Goal: Information Seeking & Learning: Find specific page/section

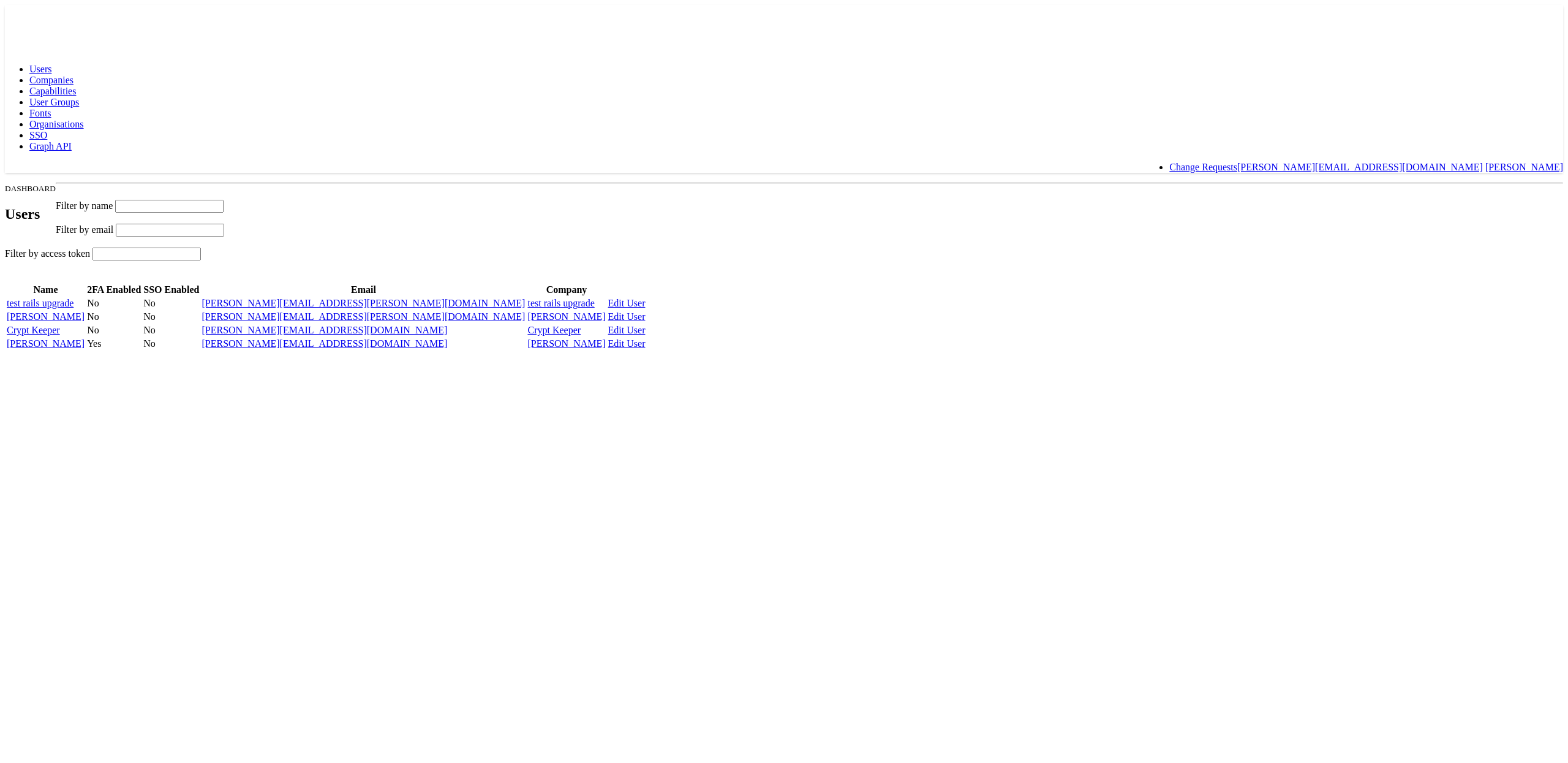
click at [76, 85] on span "Capabilities" at bounding box center [52, 91] width 46 height 10
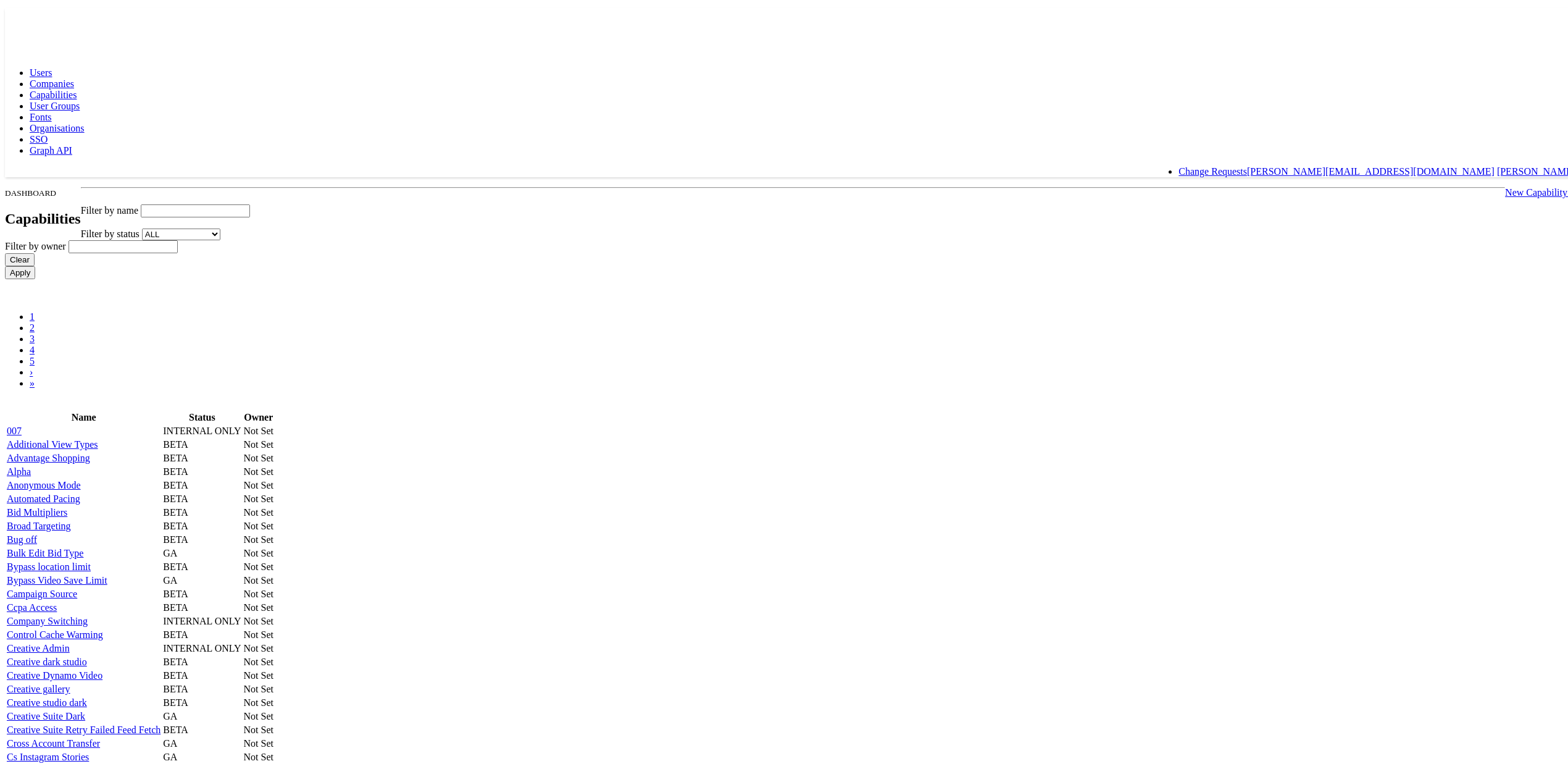
click at [250, 202] on input "text" at bounding box center [195, 208] width 109 height 13
click at [5, 263] on input "Apply" at bounding box center [20, 269] width 30 height 13
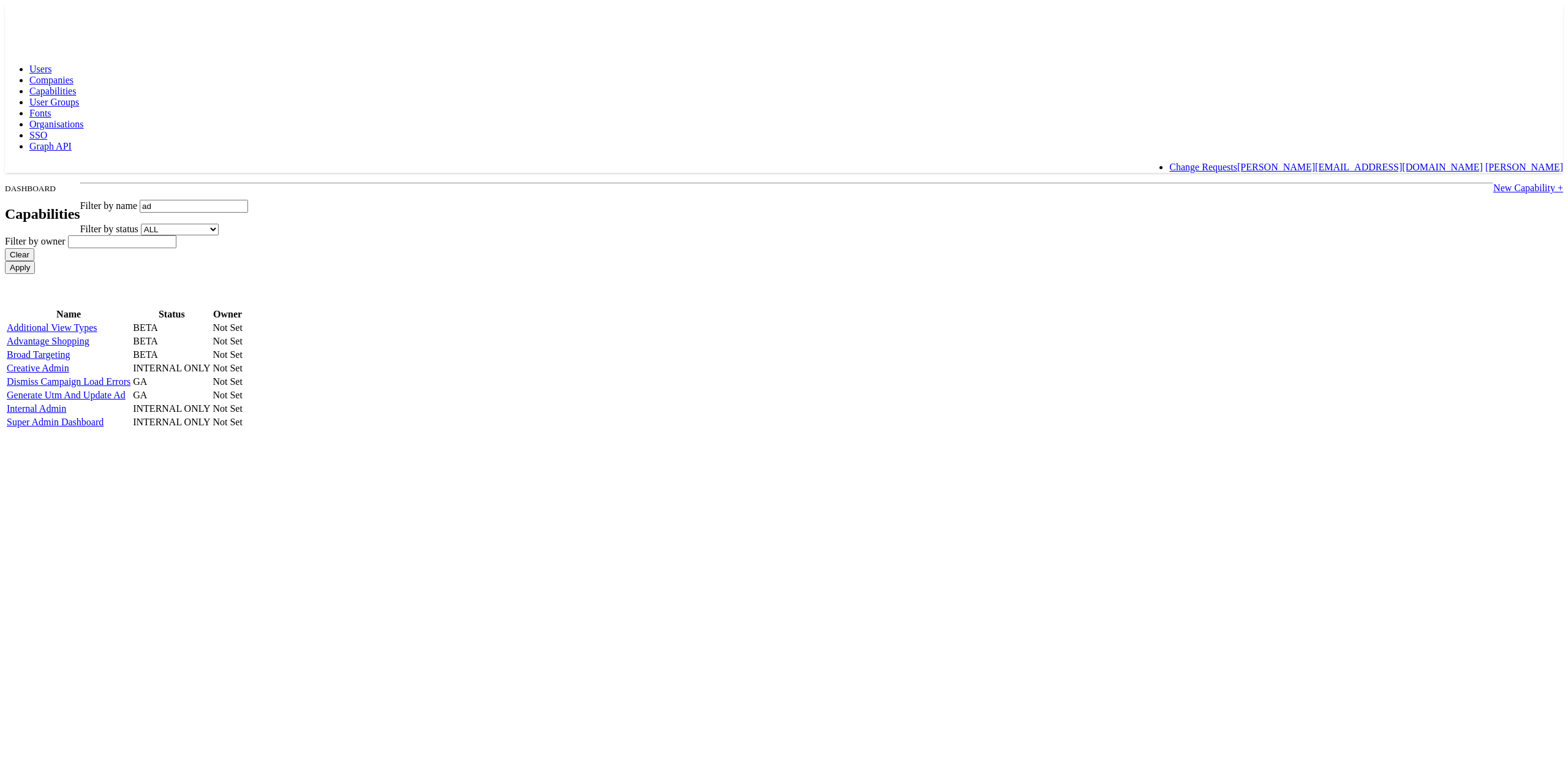
type input "a"
click at [307, 225] on body "Users Companies Capabilities User Groups Fonts Organisations SSO Graph API Chan…" at bounding box center [784, 217] width 1558 height 425
click at [97, 322] on link "Additional View Types" at bounding box center [52, 328] width 91 height 10
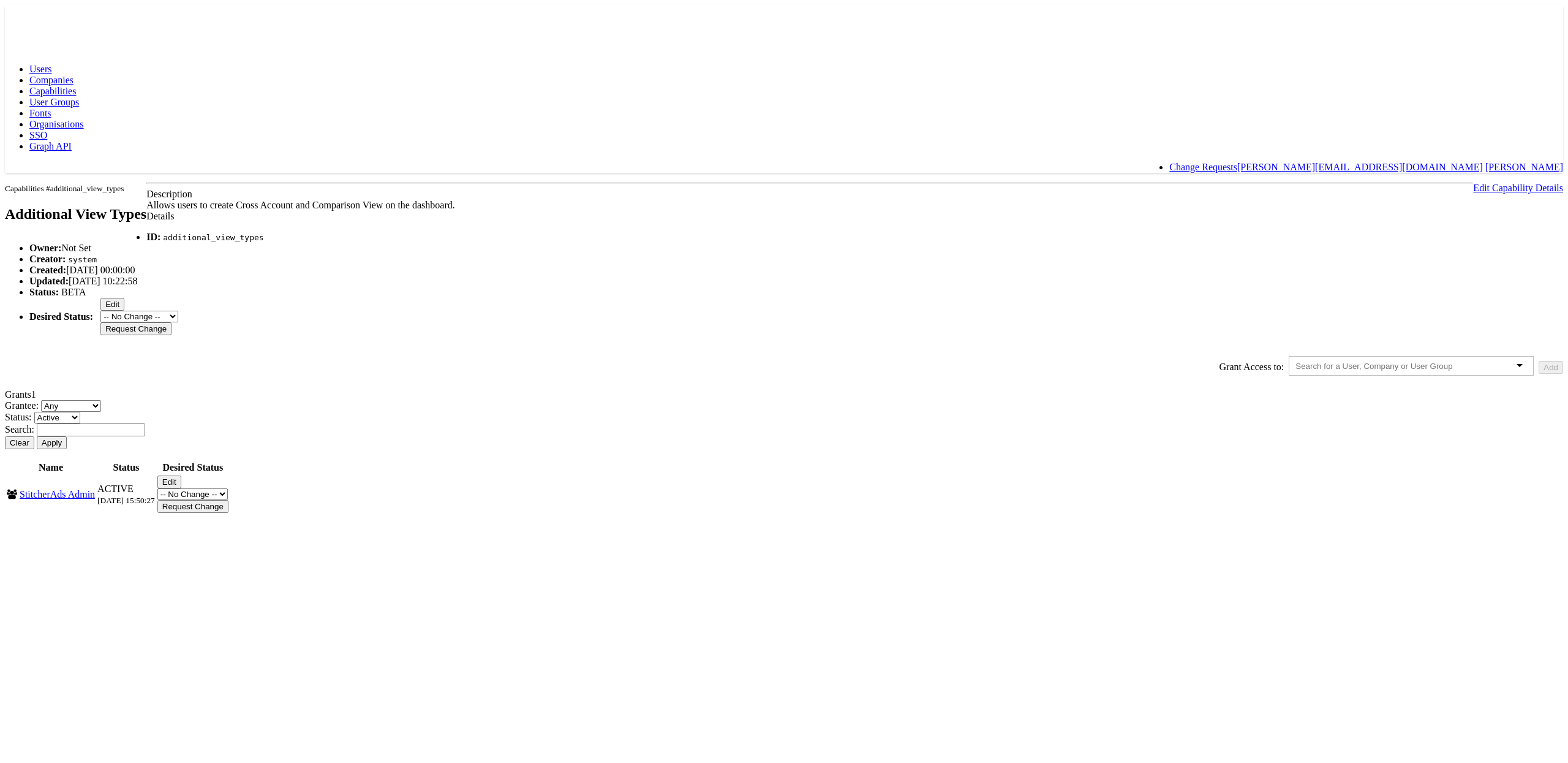
click at [76, 85] on span "Capabilities" at bounding box center [52, 91] width 46 height 10
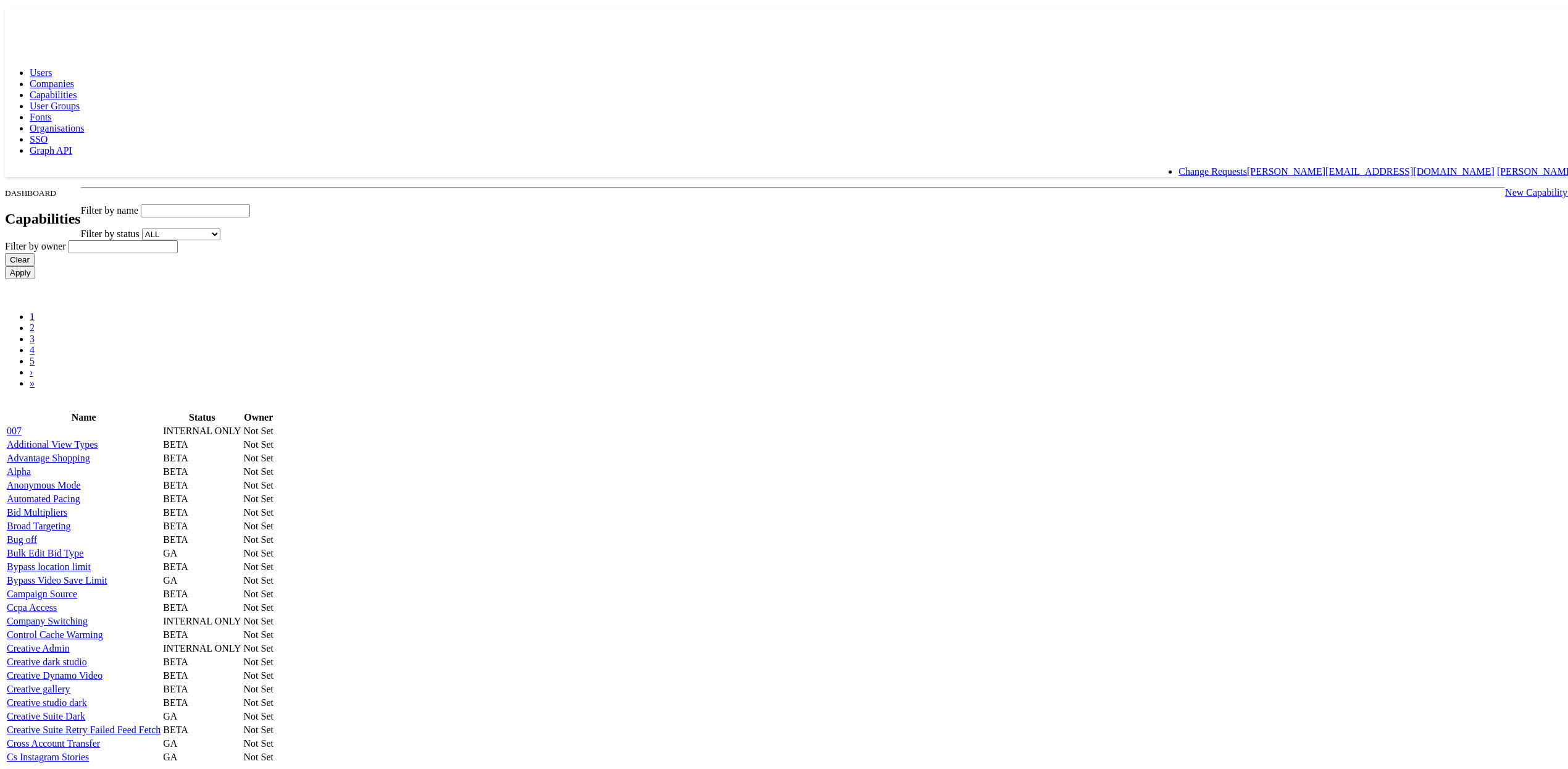
click at [79, 97] on span "User Groups" at bounding box center [54, 103] width 50 height 11
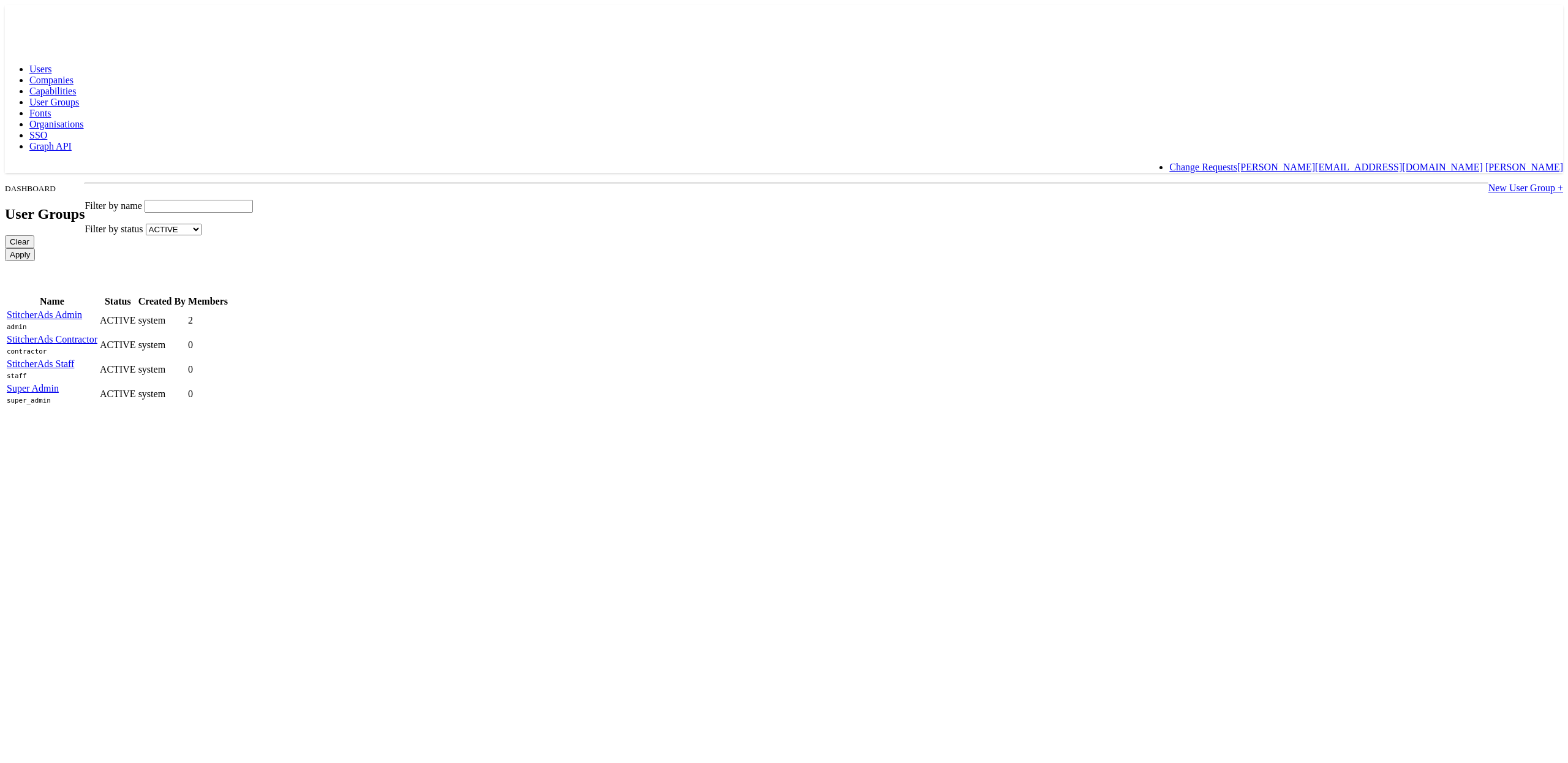
click at [253, 200] on input "text" at bounding box center [199, 206] width 109 height 13
type input "Super"
click at [5, 248] on input "Apply" at bounding box center [20, 254] width 30 height 13
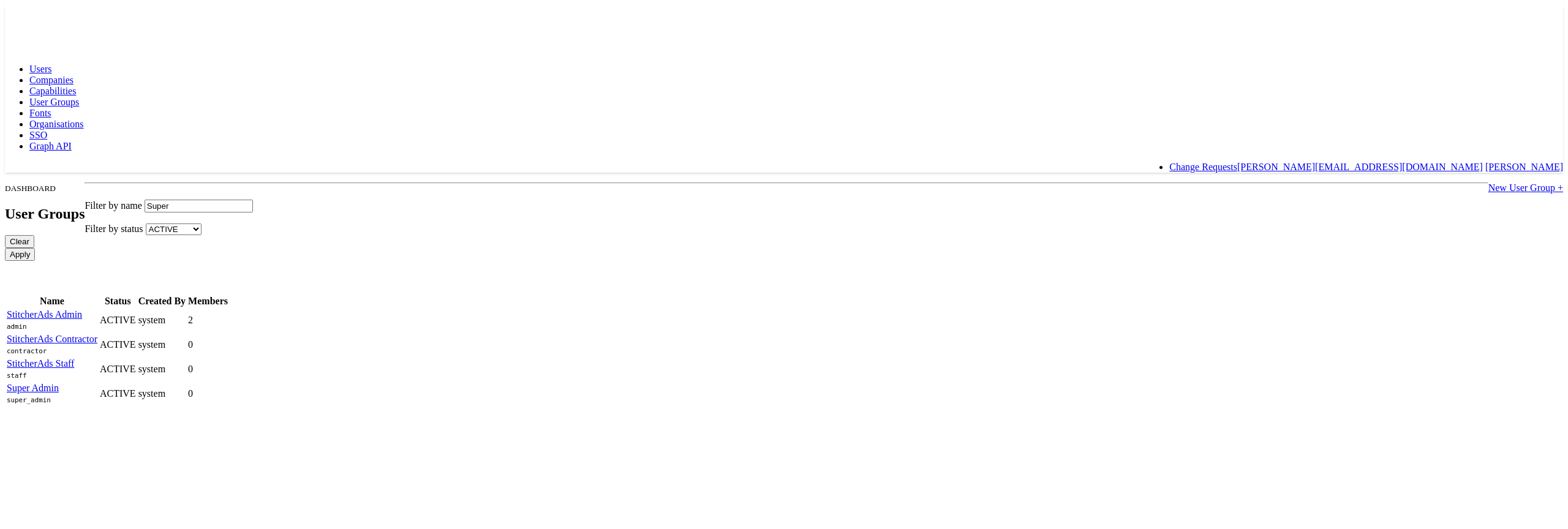
click at [35, 248] on input "Apply" at bounding box center [20, 254] width 30 height 13
click at [52, 64] on link "Users" at bounding box center [40, 69] width 22 height 10
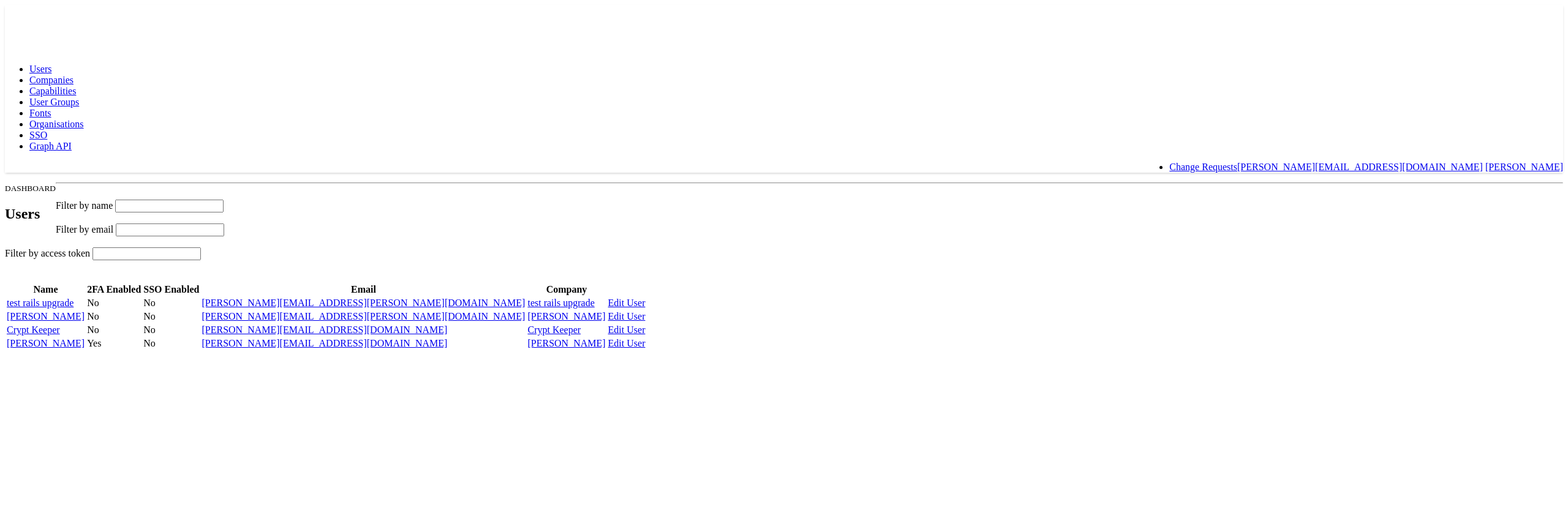
click at [223, 200] on input "text" at bounding box center [169, 206] width 109 height 13
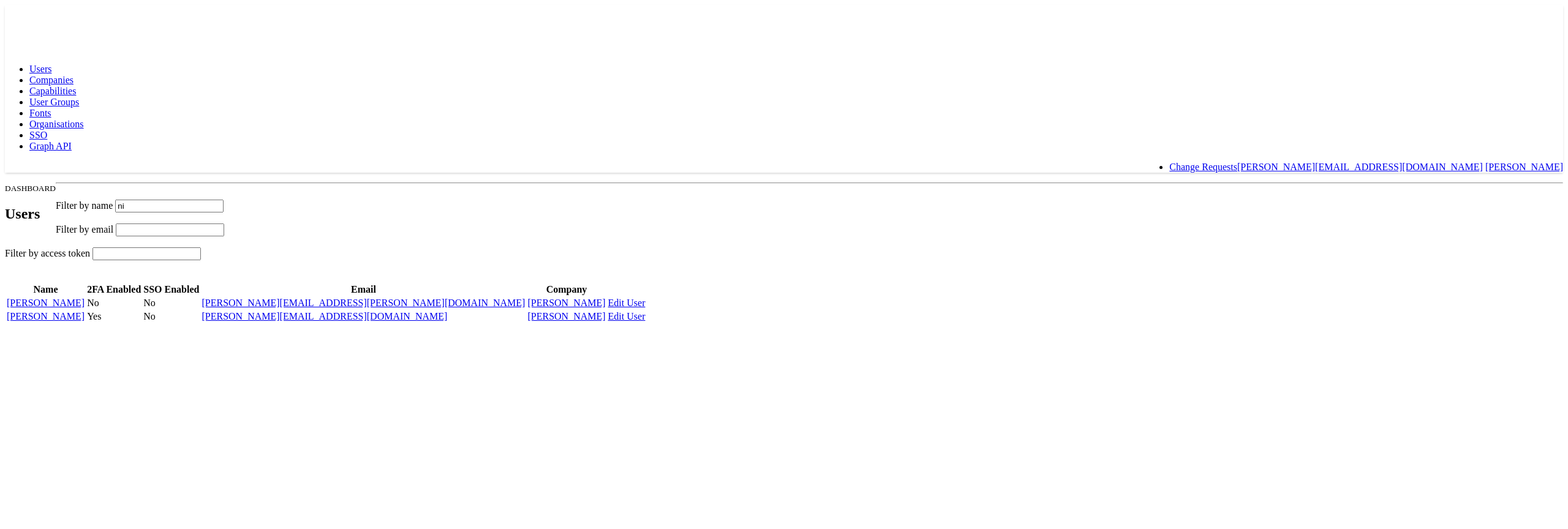
type input "n"
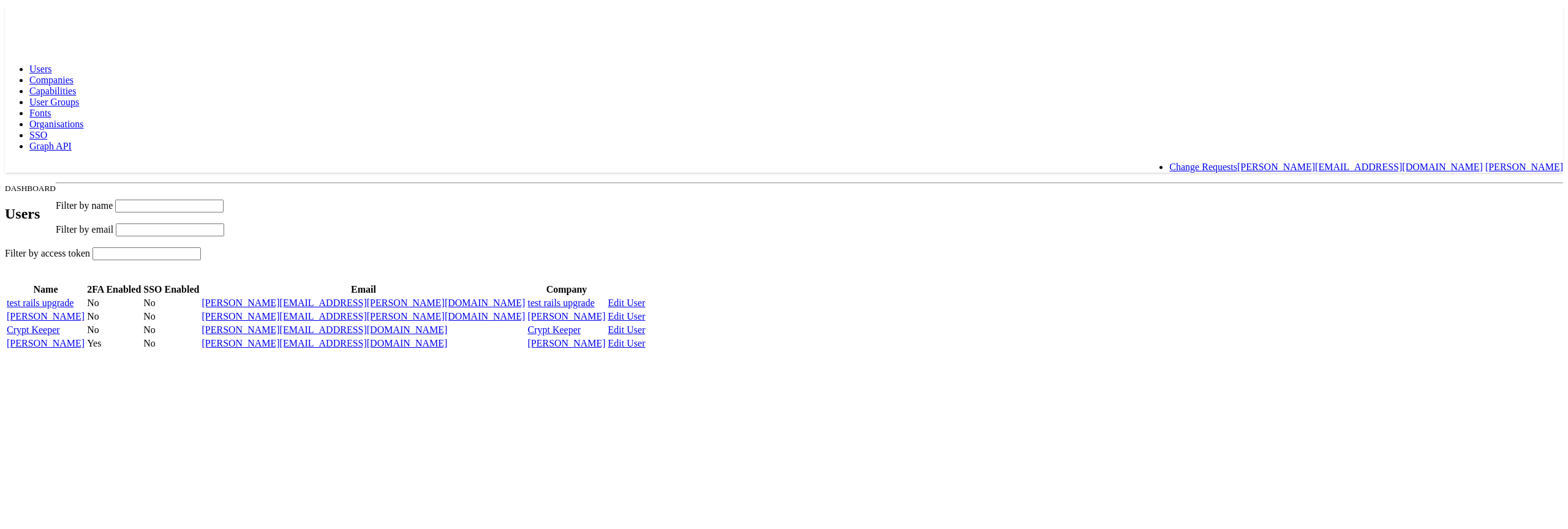
click at [153, 356] on html "Users Companies Capabilities User Groups Fonts Organisations SSO Graph API Chan…" at bounding box center [784, 178] width 1568 height 356
click at [224, 223] on input "text" at bounding box center [170, 229] width 109 height 13
type input "n"
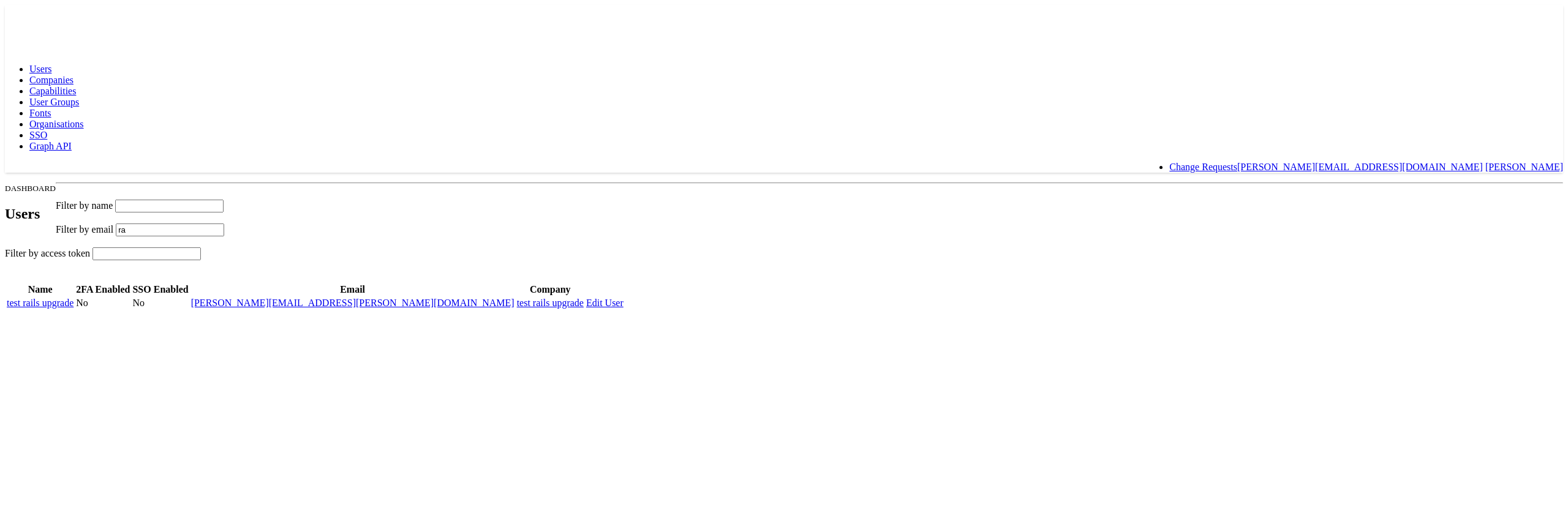
type input "r"
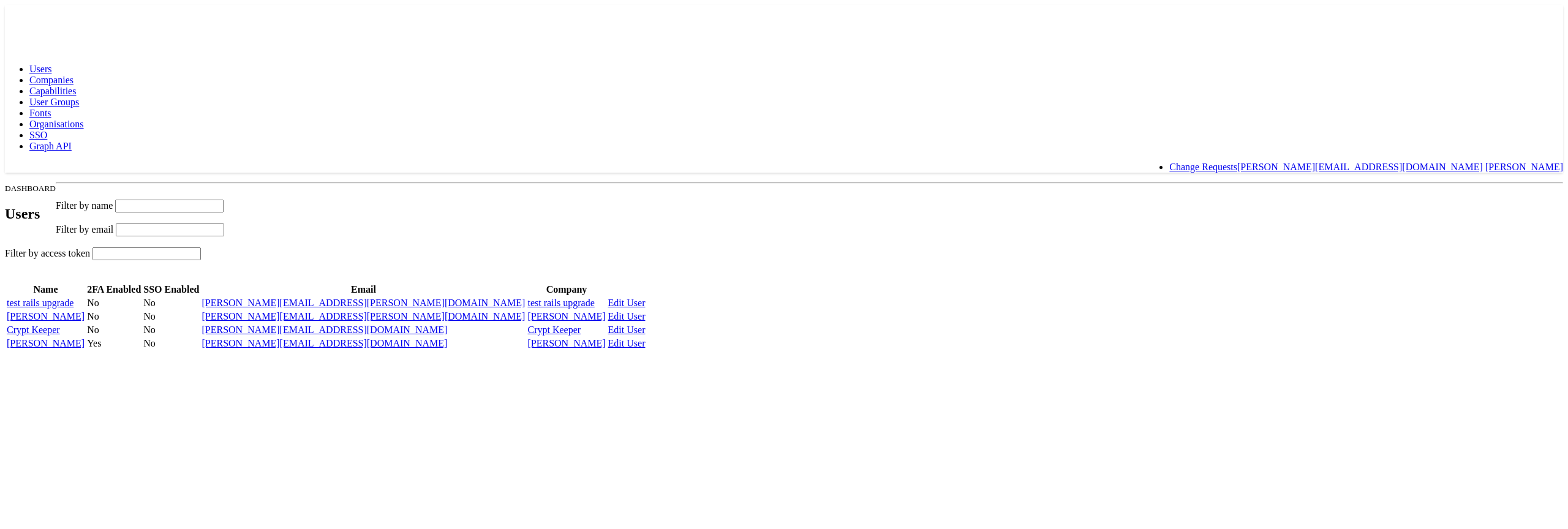
click at [73, 75] on span "Companies" at bounding box center [51, 80] width 44 height 10
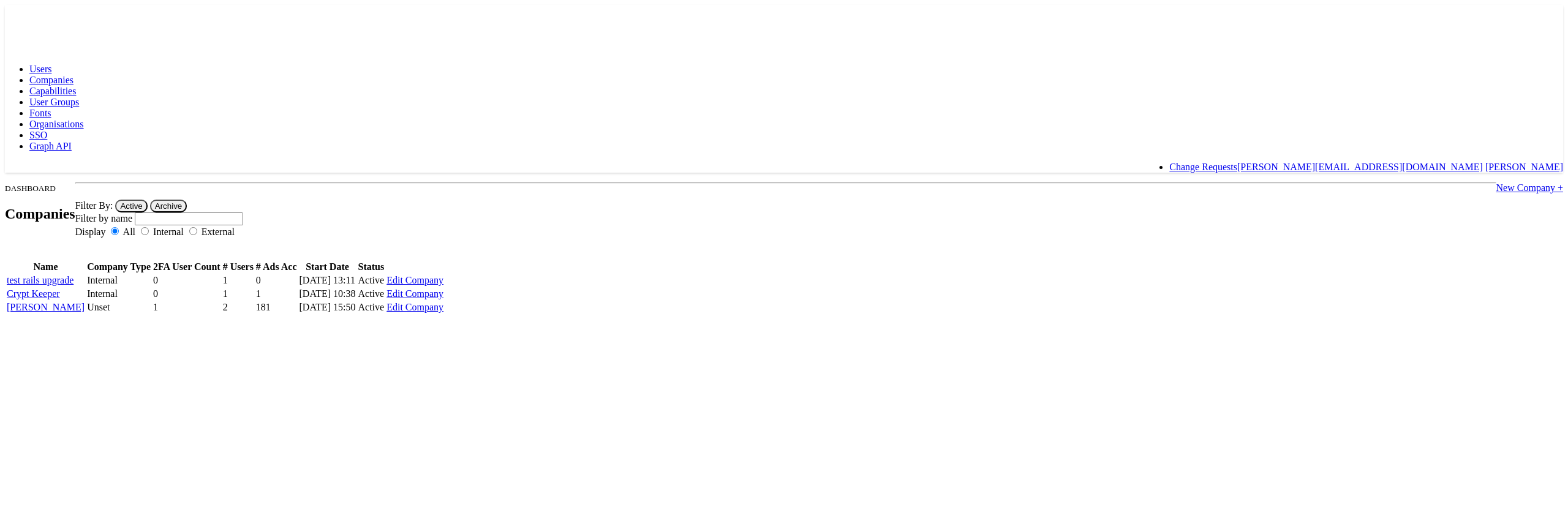
click at [243, 213] on input "text" at bounding box center [189, 219] width 109 height 13
type input "n"
click at [85, 312] on link "[PERSON_NAME]" at bounding box center [46, 307] width 78 height 10
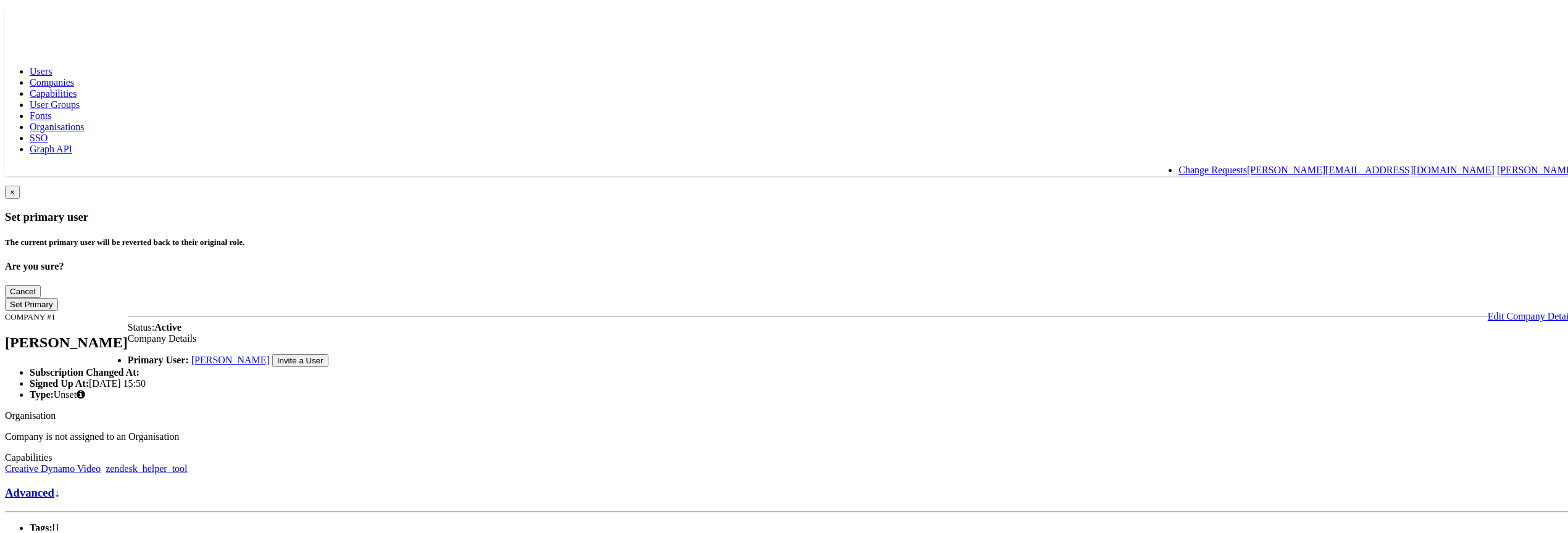
scroll to position [184, 0]
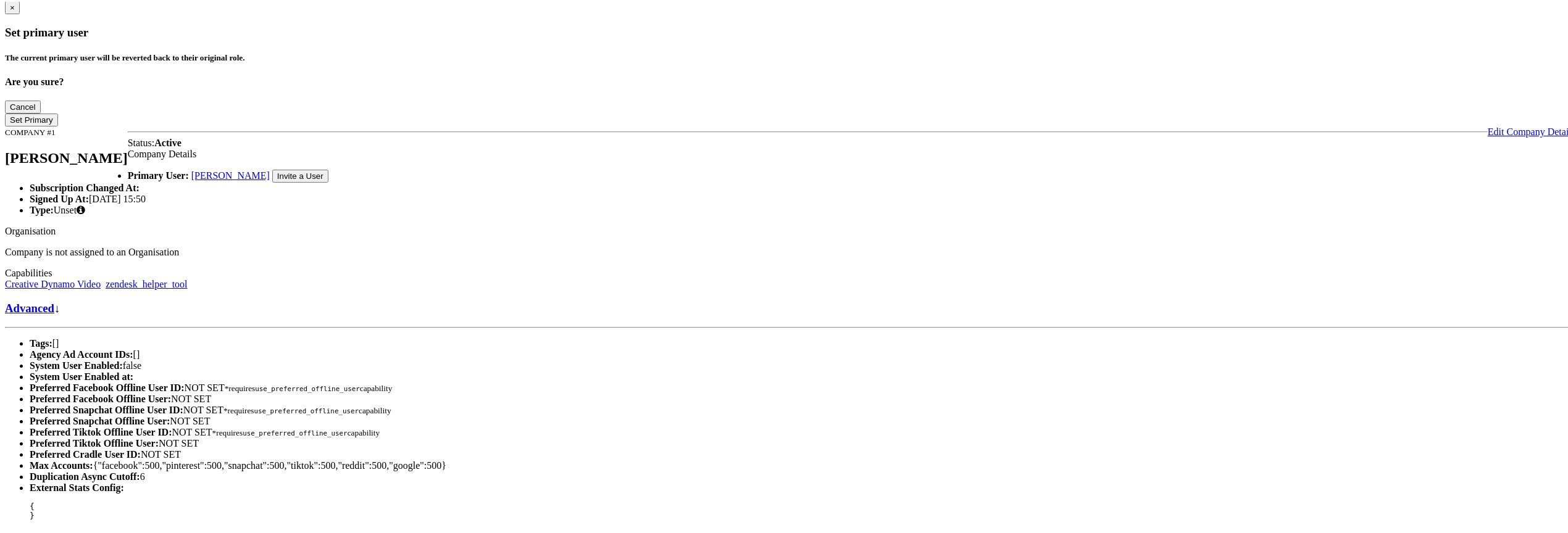
click at [54, 300] on link "Advanced" at bounding box center [29, 306] width 49 height 13
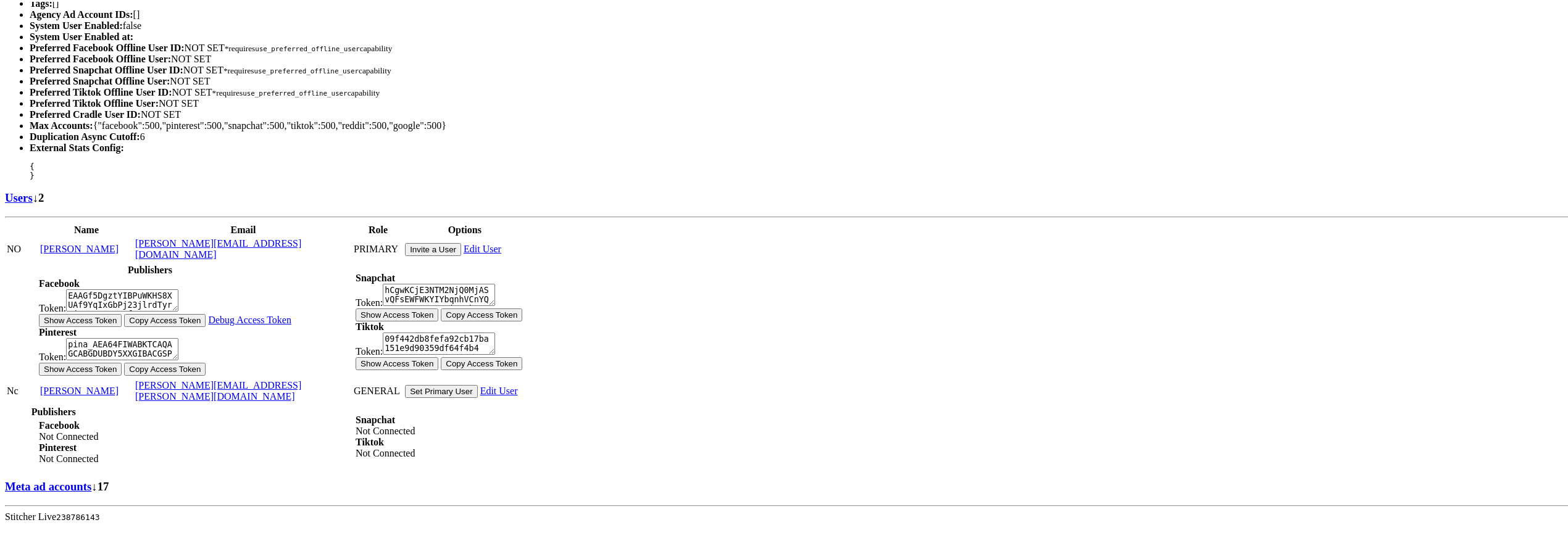
scroll to position [587, 0]
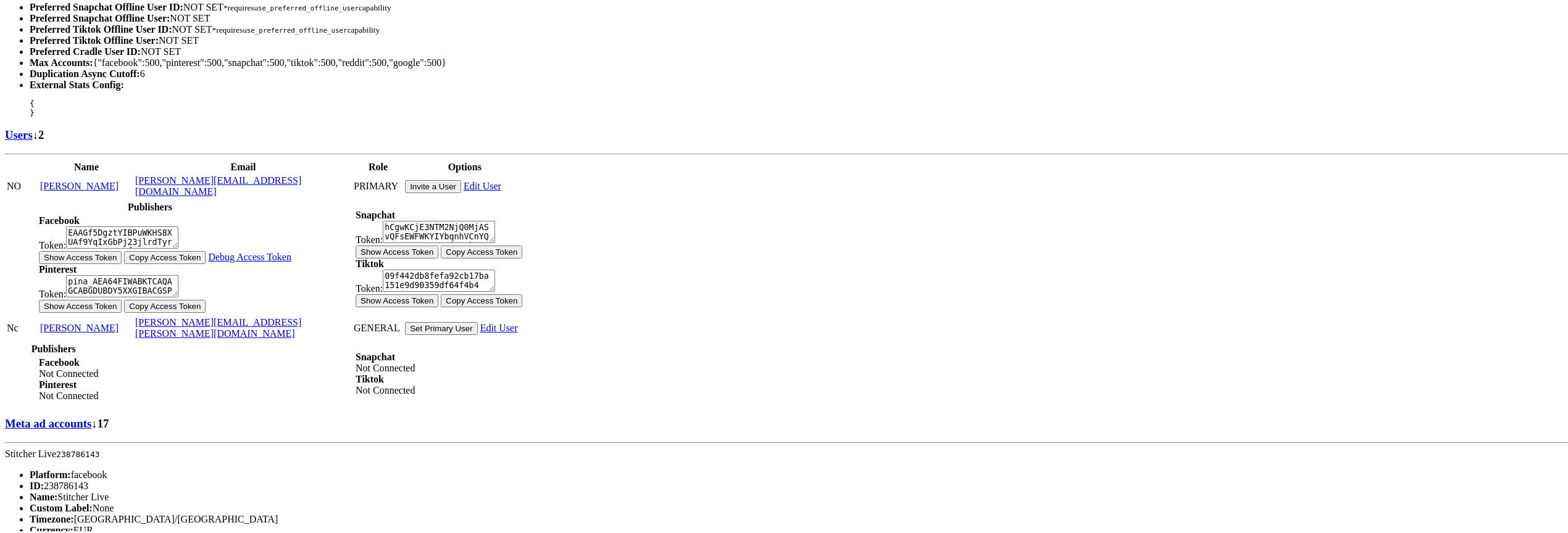
click at [32, 140] on link "Users" at bounding box center [19, 133] width 28 height 13
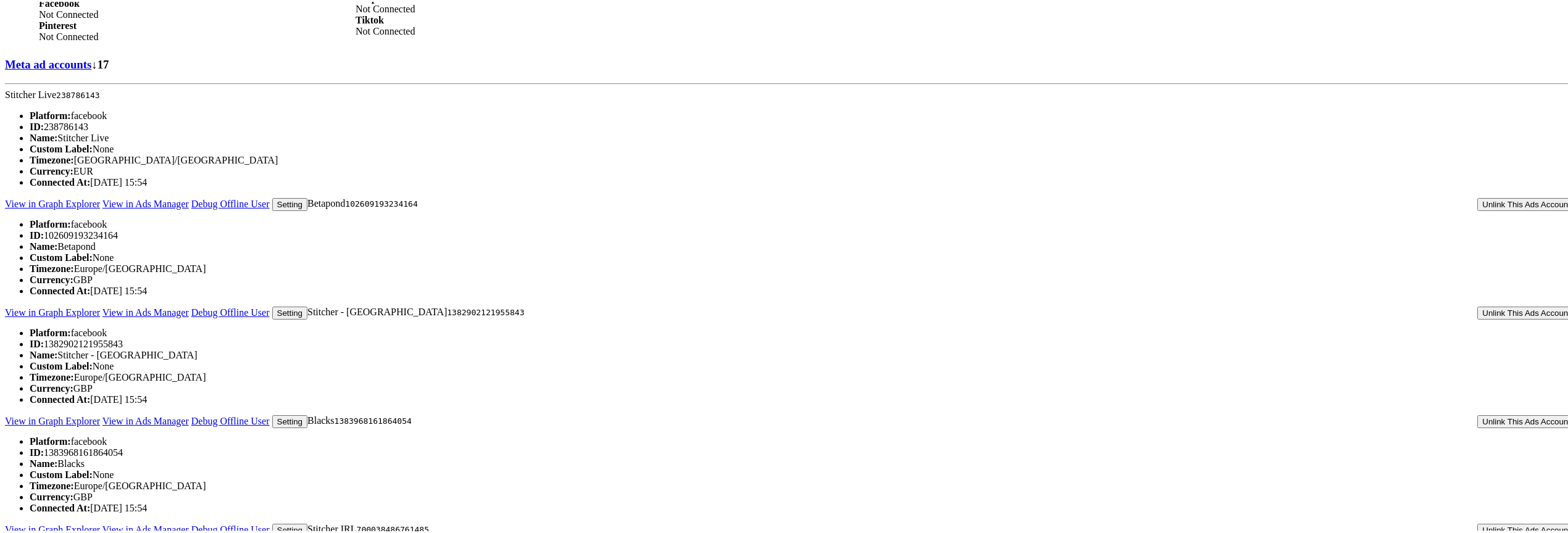
scroll to position [995, 0]
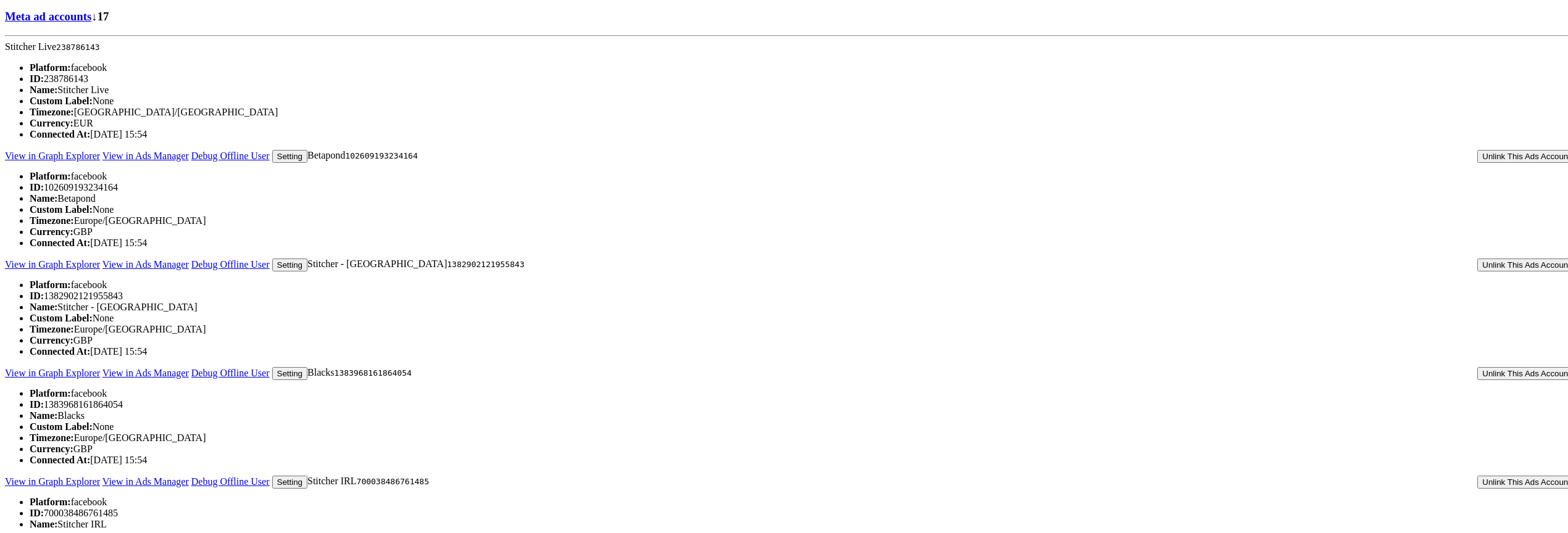
click at [91, 21] on link "Meta ad accounts" at bounding box center [48, 14] width 86 height 13
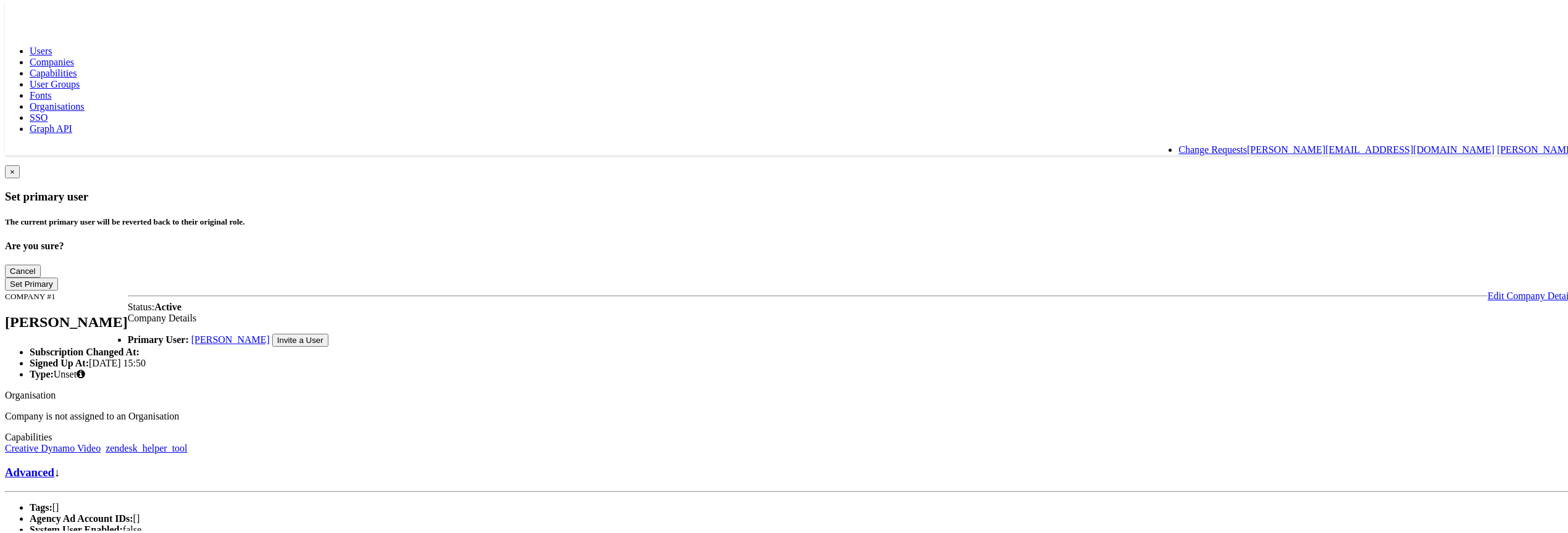
scroll to position [0, 0]
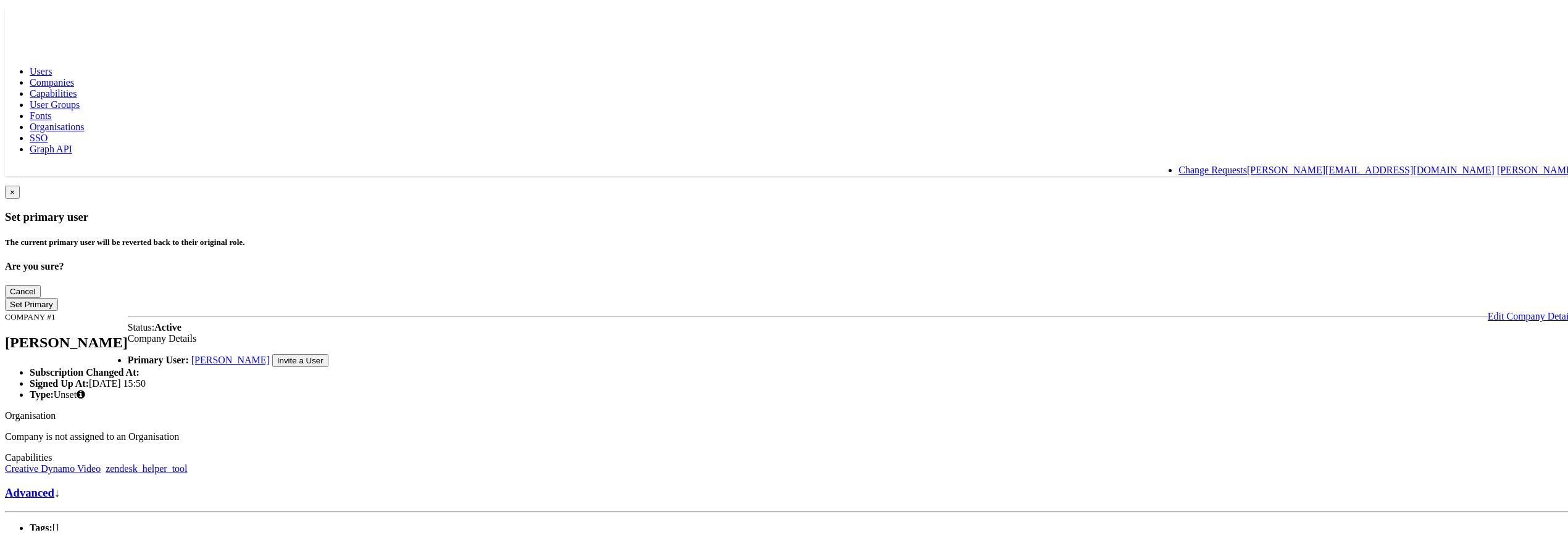
click at [76, 86] on span "Capabilities" at bounding box center [53, 91] width 47 height 11
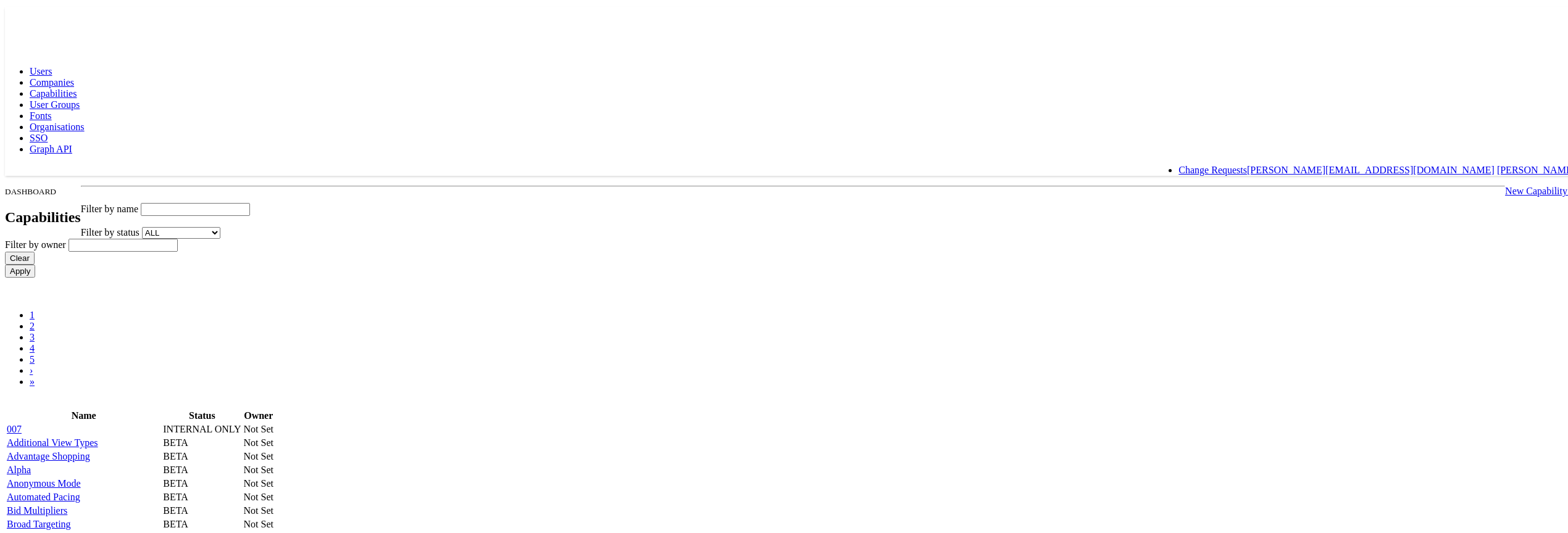
click at [562, 184] on div "DASHBOARD Capabilities New Capability + Filter by name Filter by status ALL GA …" at bounding box center [790, 295] width 1570 height 223
click at [250, 202] on input "text" at bounding box center [195, 208] width 109 height 13
type input "acces"
click at [5, 263] on input "Apply" at bounding box center [20, 269] width 30 height 13
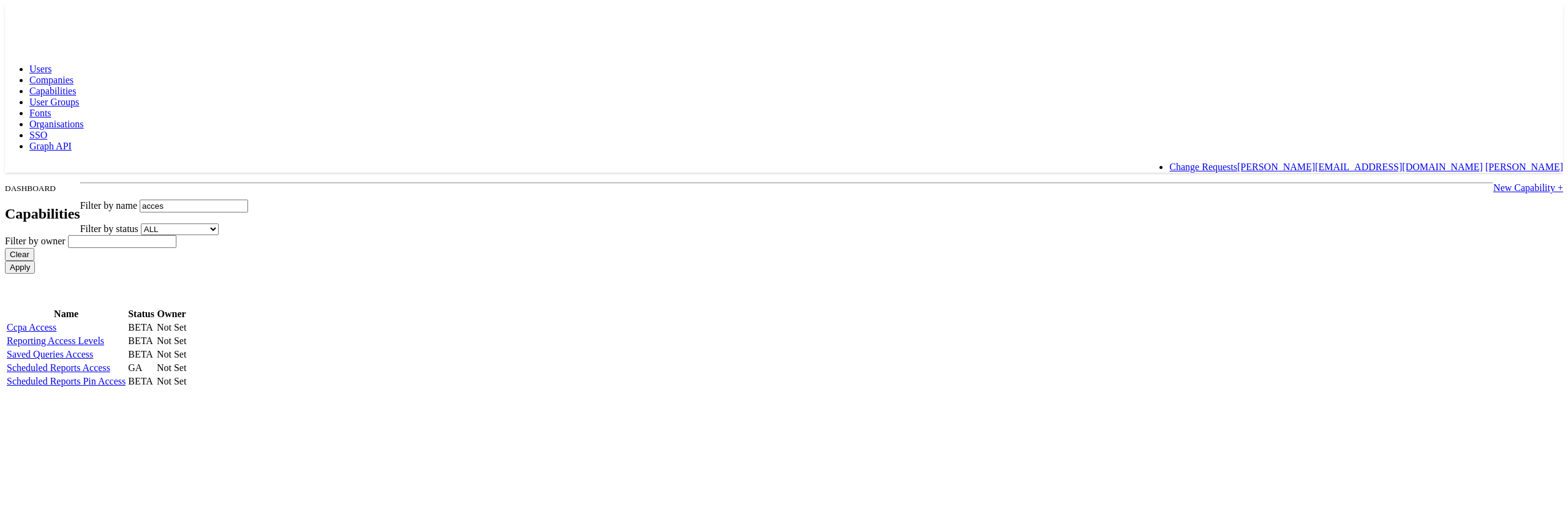
click at [104, 336] on link "Reporting Access Levels" at bounding box center [55, 341] width 97 height 10
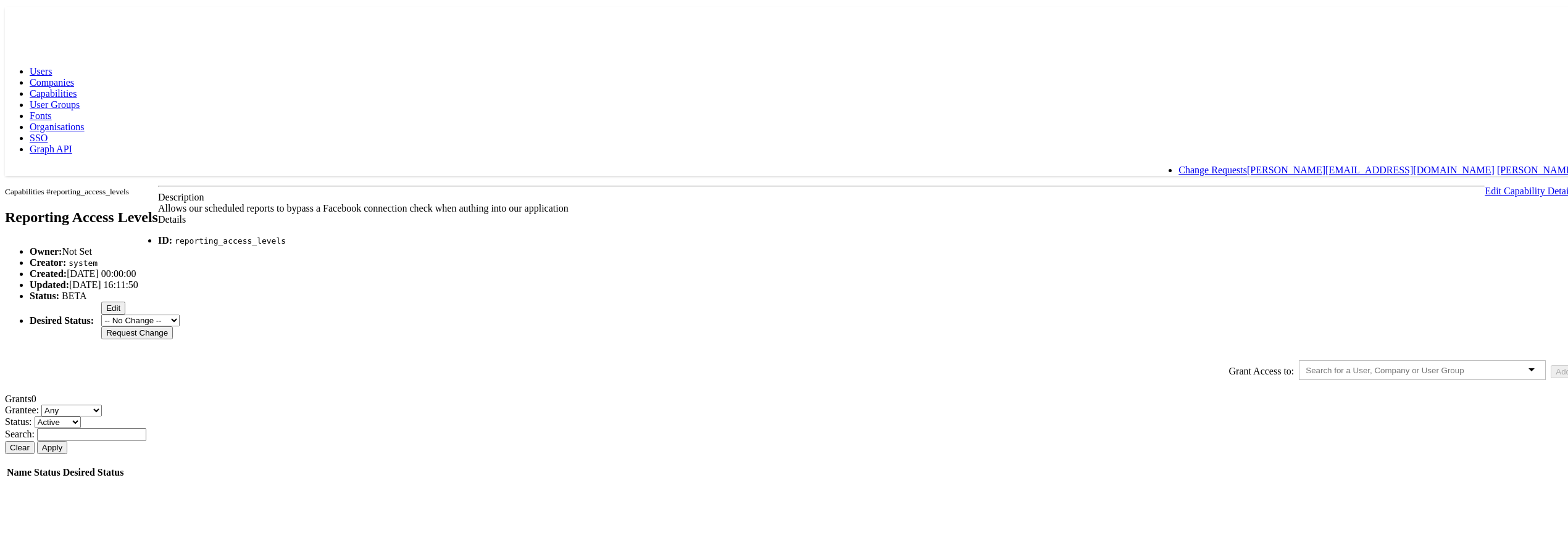
click at [76, 86] on span "Capabilities" at bounding box center [53, 91] width 47 height 11
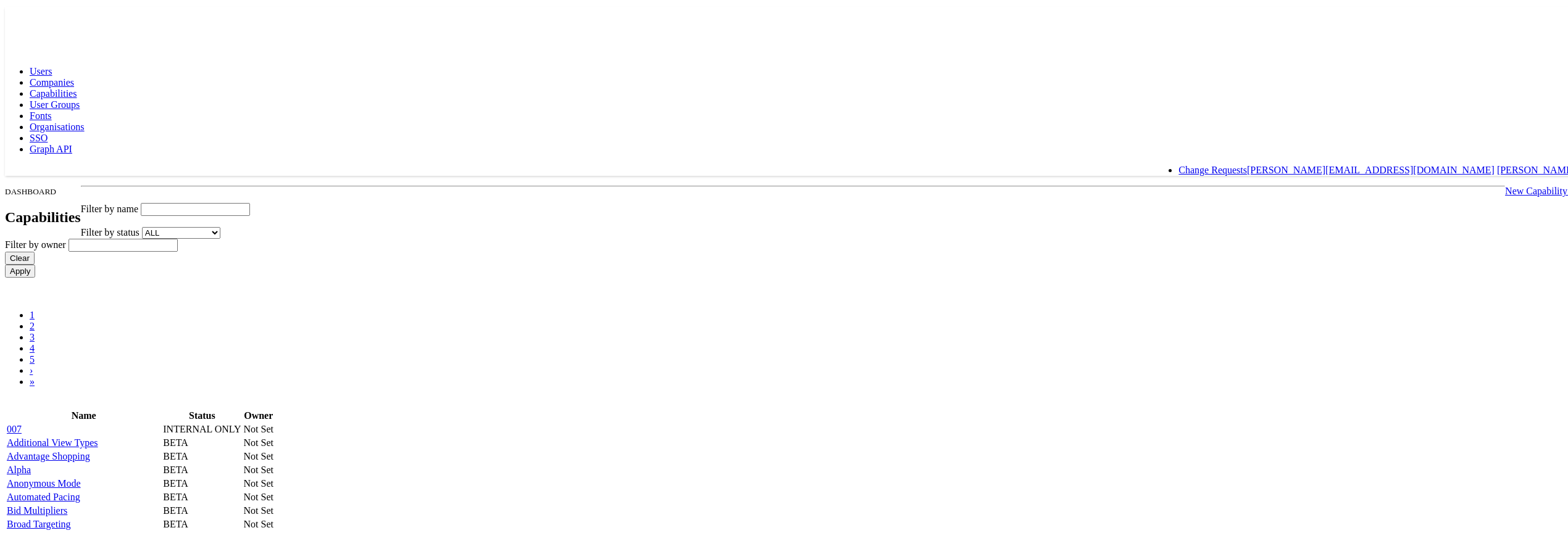
click at [22, 422] on link "007" at bounding box center [14, 427] width 15 height 11
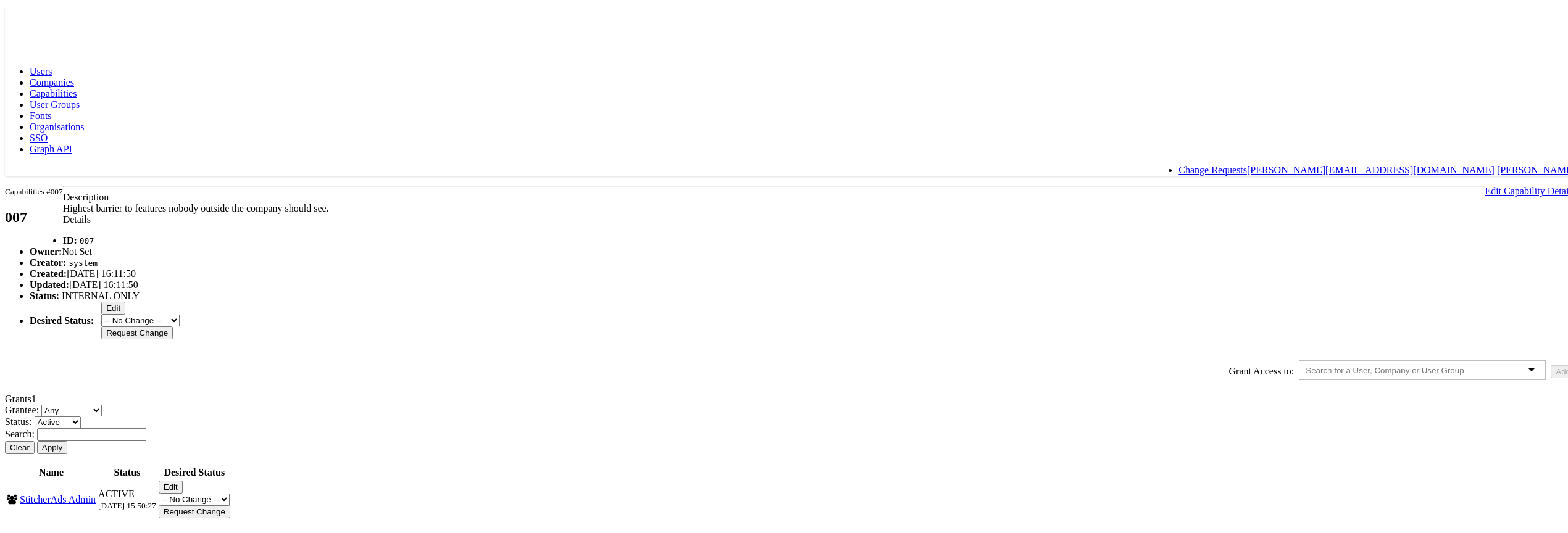
scroll to position [112, 0]
click at [146, 427] on input "text" at bounding box center [91, 433] width 109 height 13
click at [76, 86] on span "Capabilities" at bounding box center [53, 91] width 47 height 11
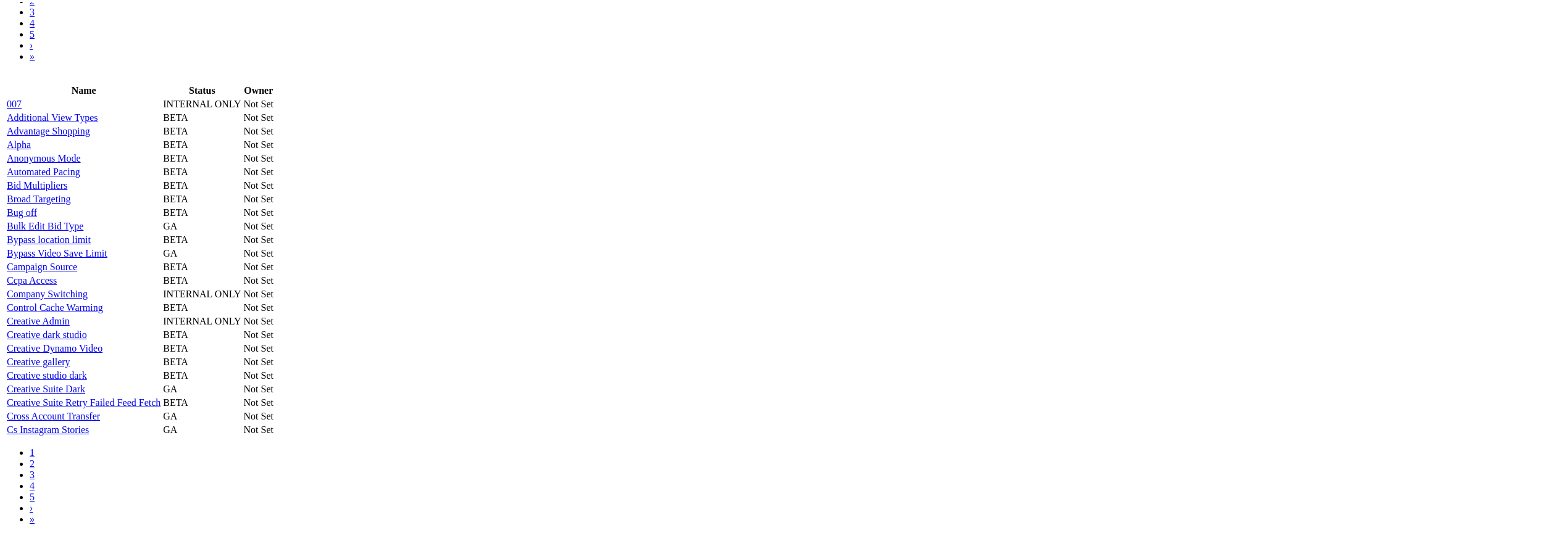
scroll to position [863, 0]
click at [35, 467] on link "2" at bounding box center [32, 462] width 5 height 11
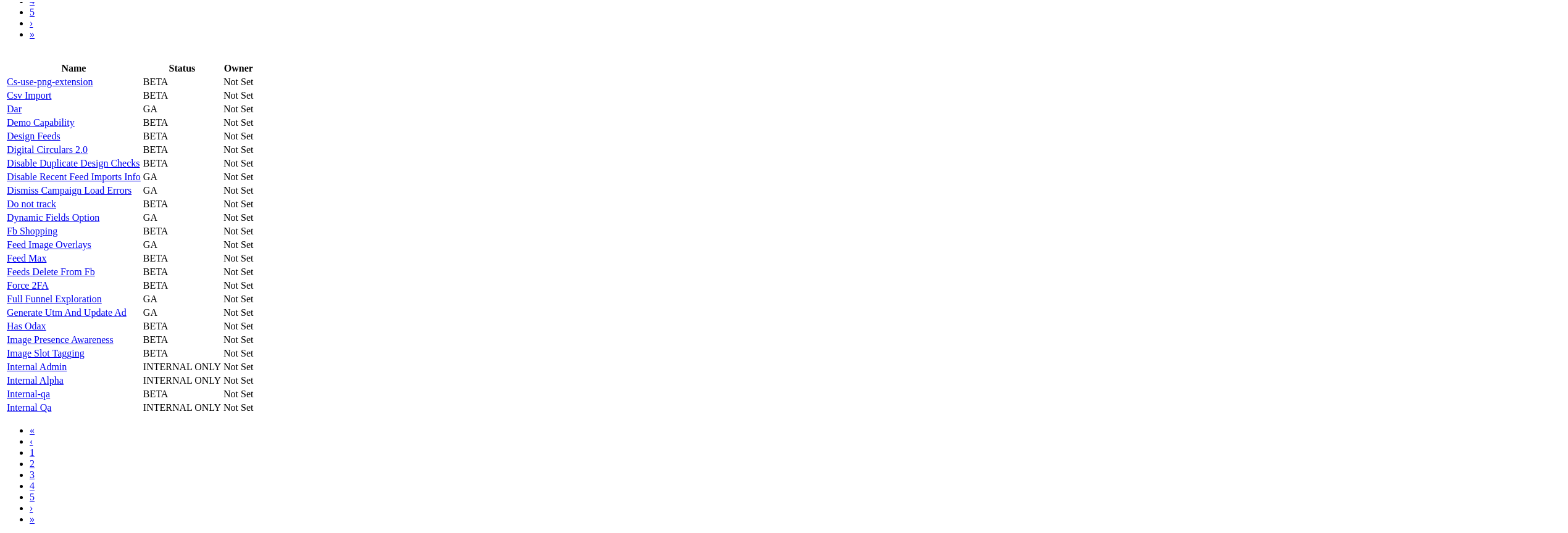
click at [66, 360] on link "Internal Admin" at bounding box center [36, 365] width 60 height 11
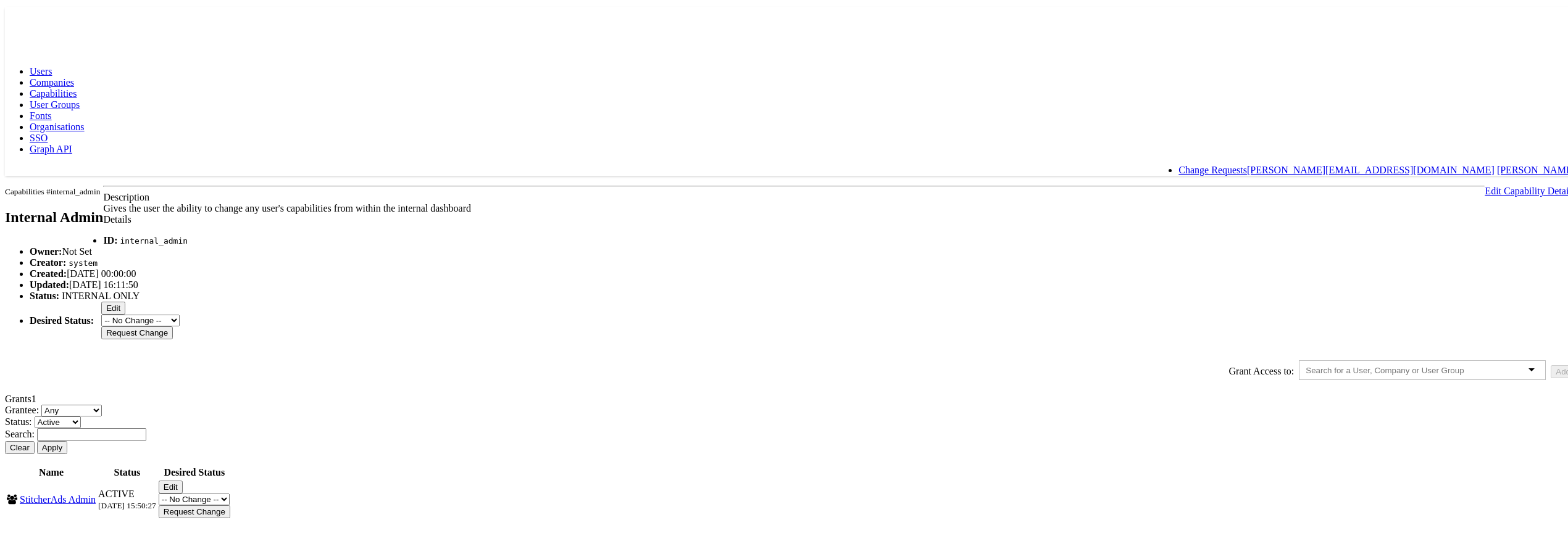
scroll to position [112, 0]
click at [146, 427] on input "text" at bounding box center [91, 433] width 109 height 13
click at [37, 439] on button "Apply" at bounding box center [52, 445] width 30 height 13
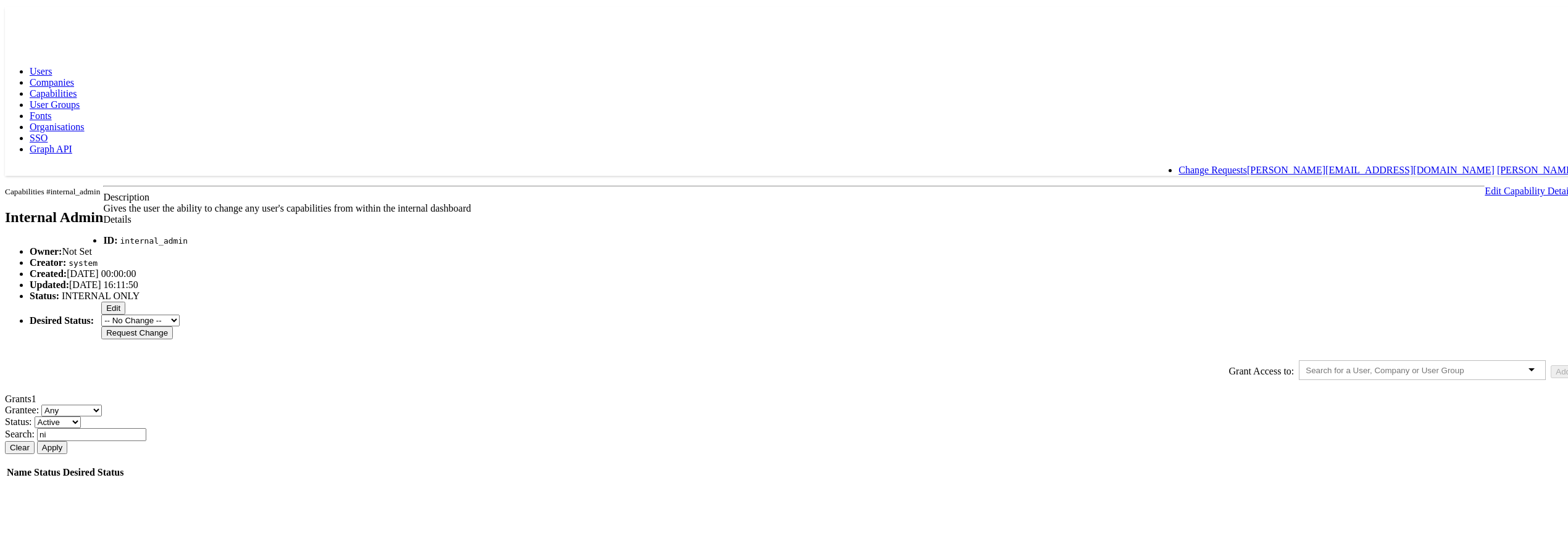
type input "n"
click at [37, 439] on button "Apply" at bounding box center [52, 445] width 30 height 13
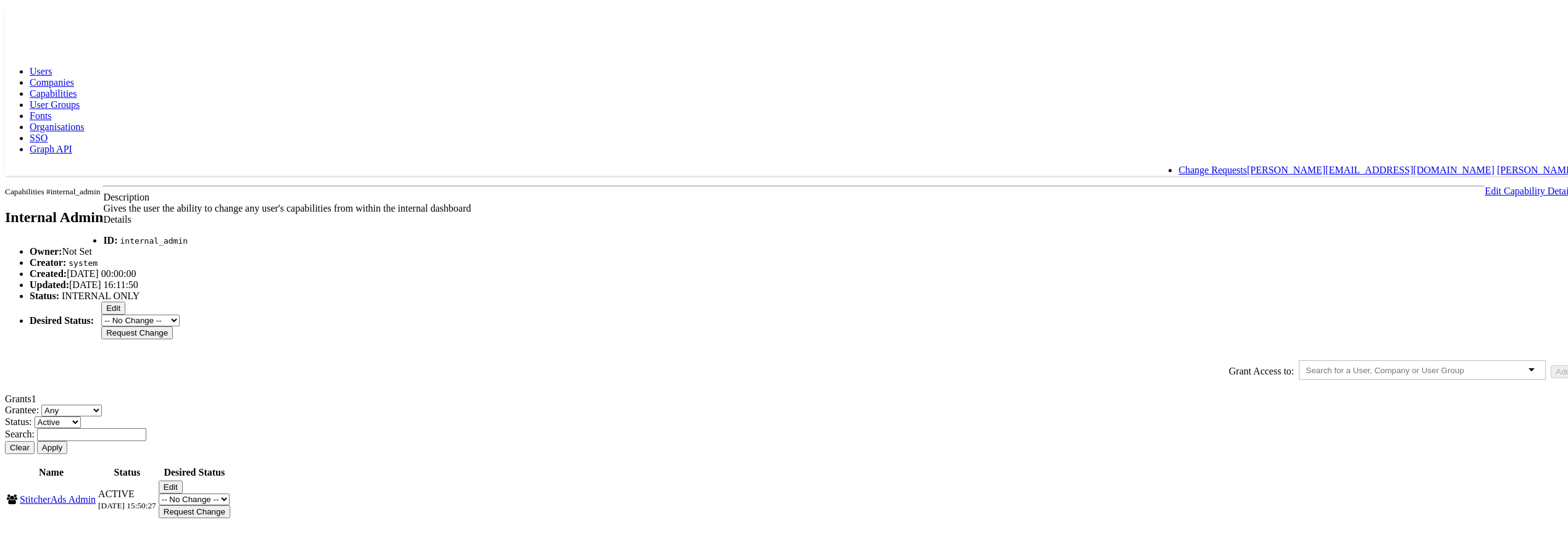
scroll to position [112, 0]
click at [37, 439] on button "Apply" at bounding box center [52, 445] width 30 height 13
type input "S"
click at [76, 86] on span "Capabilities" at bounding box center [53, 91] width 47 height 11
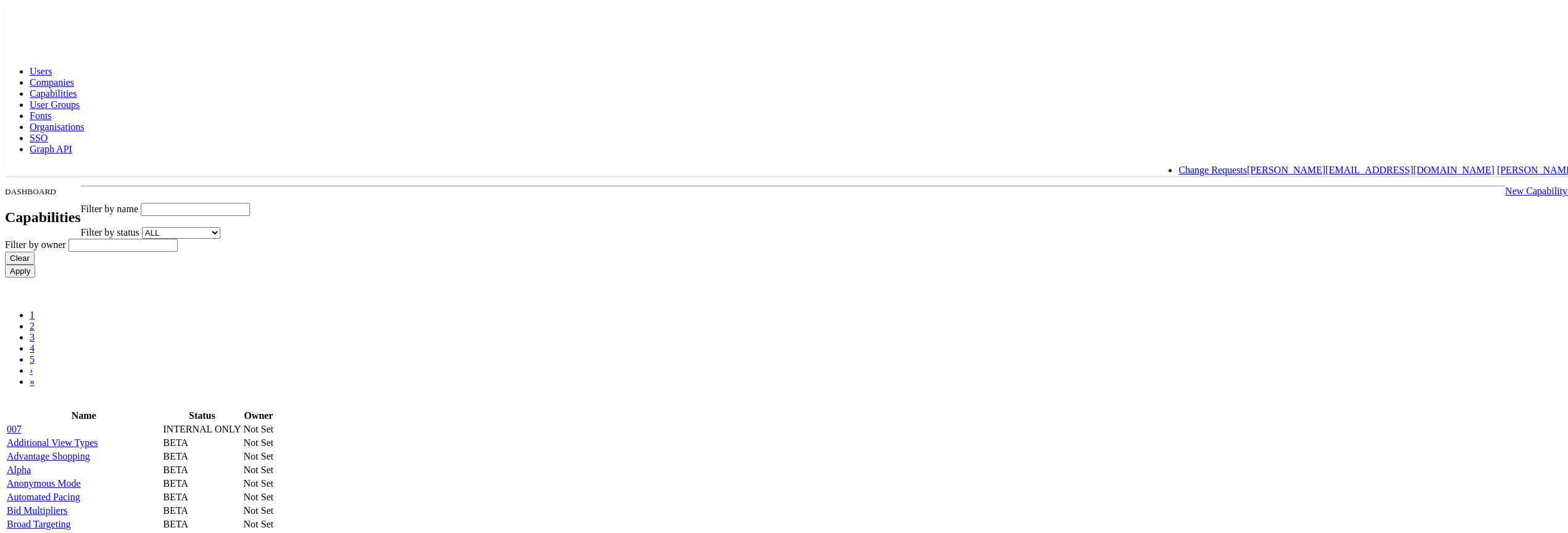
click at [250, 202] on input "text" at bounding box center [195, 208] width 109 height 13
click at [362, 202] on body "Users Companies Capabilities User Groups Fonts Organisations SSO Graph API Chan…" at bounding box center [790, 427] width 1570 height 844
click at [98, 436] on link "Additional View Types" at bounding box center [52, 441] width 91 height 11
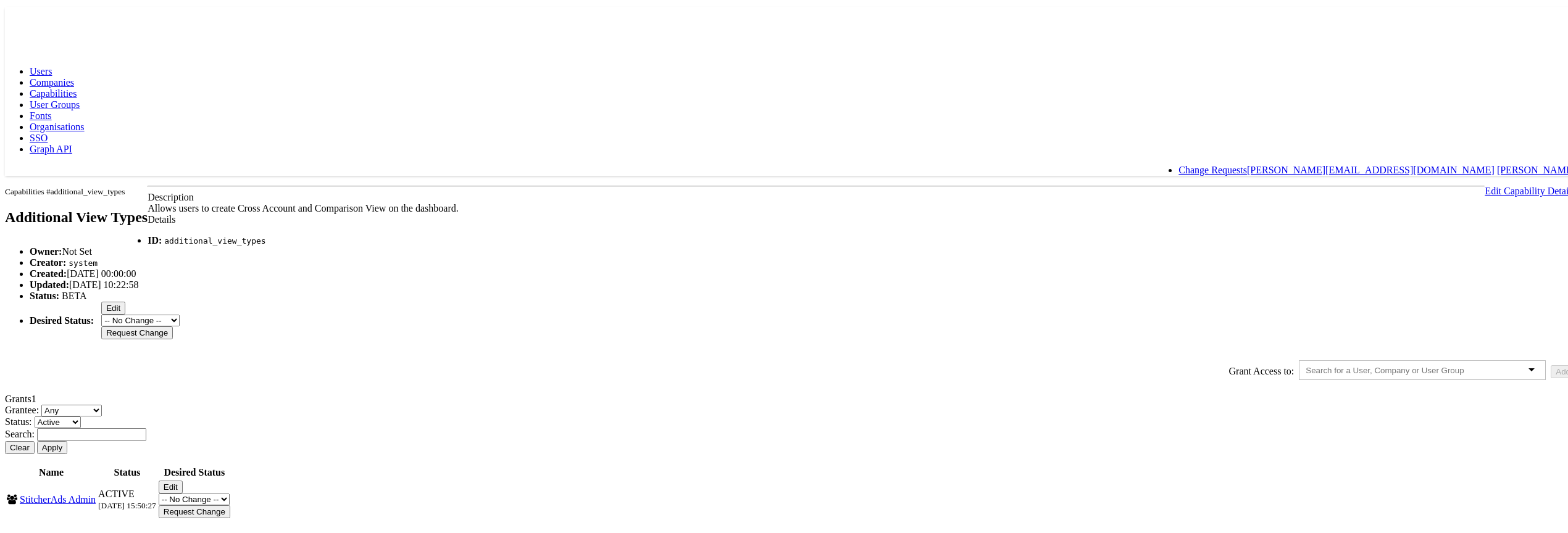
scroll to position [112, 0]
click at [96, 493] on link "StitcherAds Admin" at bounding box center [57, 498] width 76 height 11
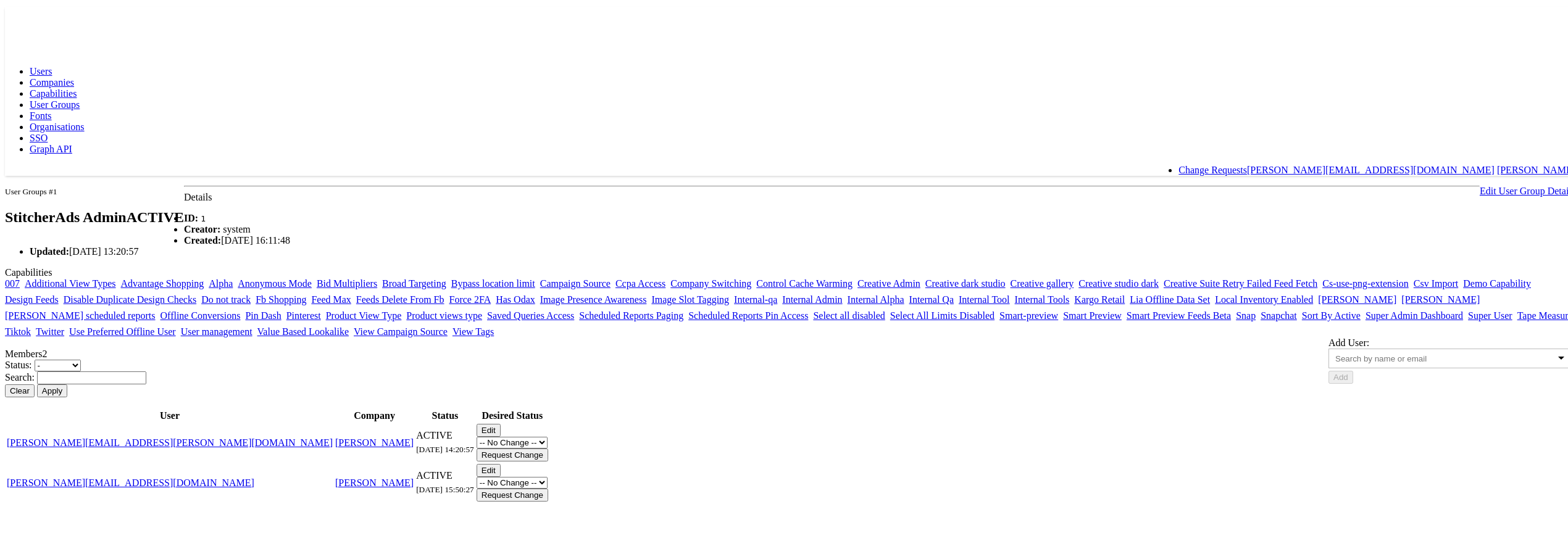
scroll to position [133, 0]
click at [146, 375] on input "text" at bounding box center [91, 376] width 109 height 13
click at [37, 383] on button "Apply" at bounding box center [52, 389] width 30 height 13
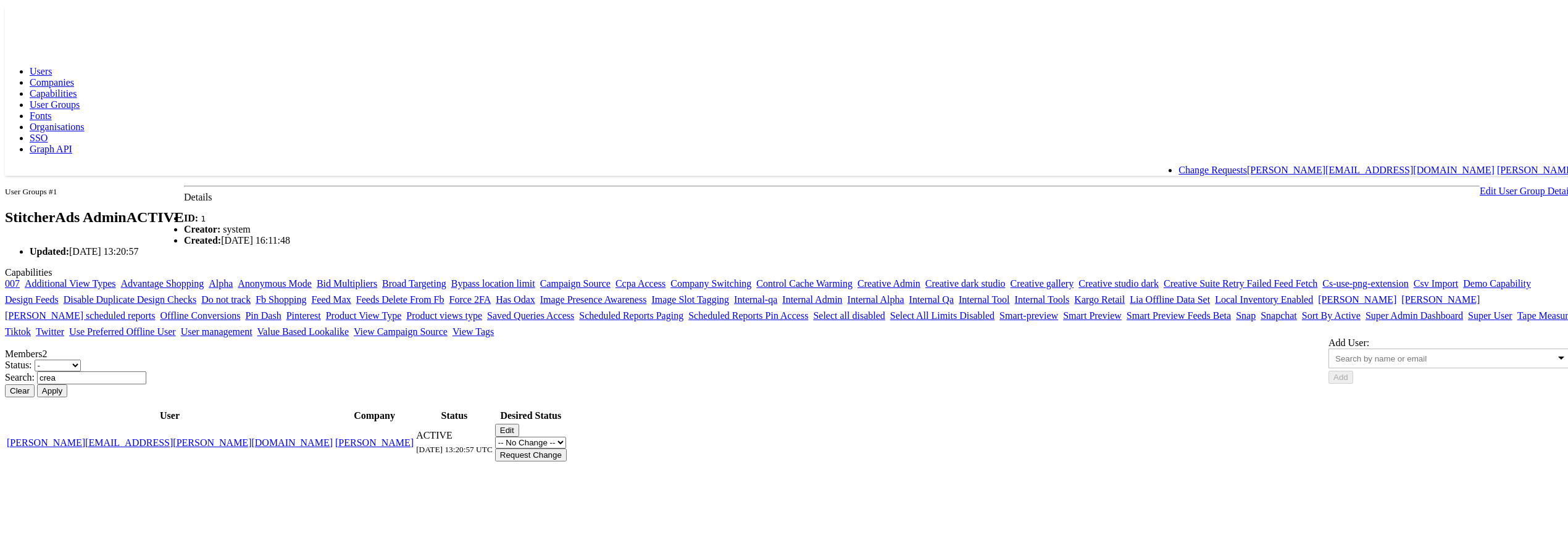
scroll to position [97, 0]
type input "c"
click at [37, 383] on button "Apply" at bounding box center [52, 389] width 30 height 13
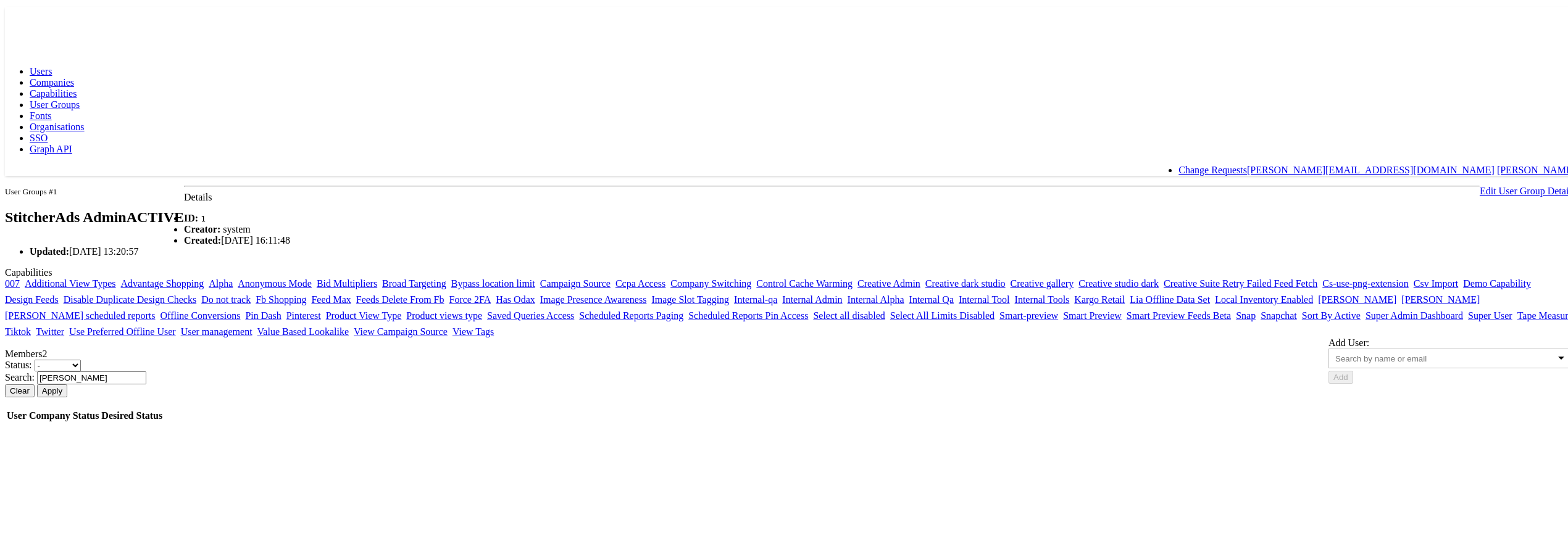
click at [37, 383] on button "Apply" at bounding box center [52, 389] width 30 height 13
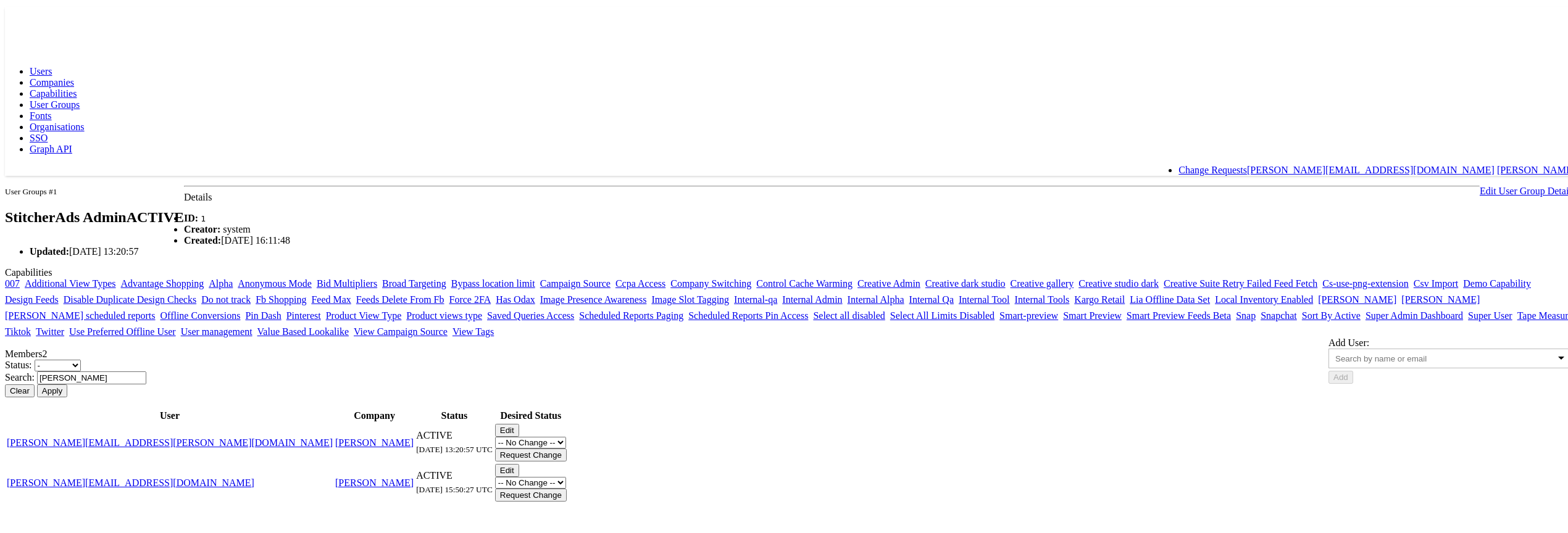
scroll to position [123, 0]
type input "n"
click at [1335, 353] on input "text" at bounding box center [1388, 357] width 106 height 9
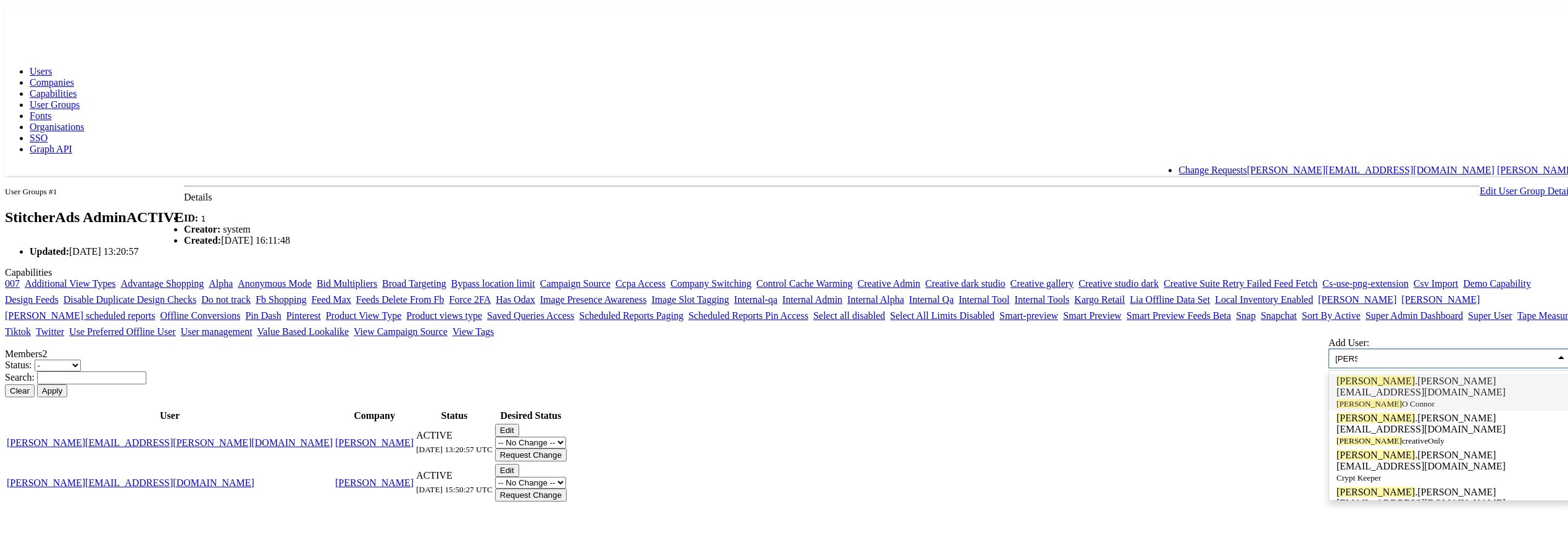
type input "[PERSON_NAME]"
click at [168, 273] on body "Users Companies Capabilities User Groups Fonts Organisations SSO Graph API Chan…" at bounding box center [790, 254] width 1570 height 497
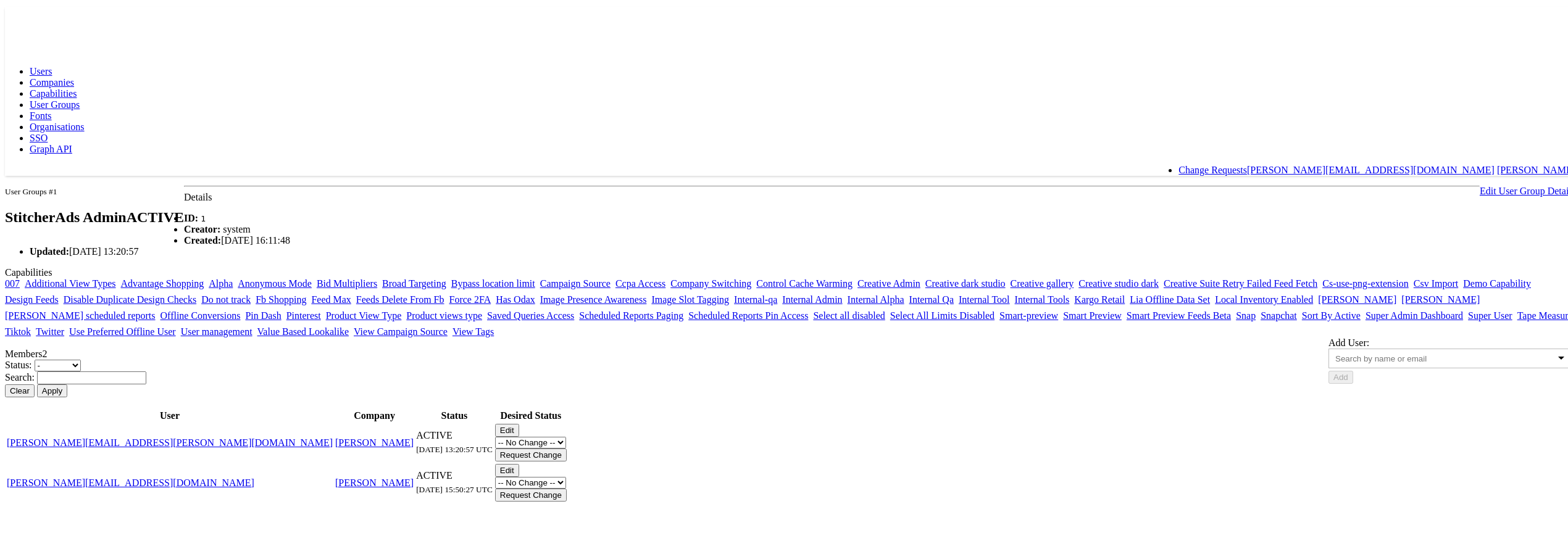
scroll to position [0, 0]
click at [79, 97] on span "User Groups" at bounding box center [54, 103] width 50 height 11
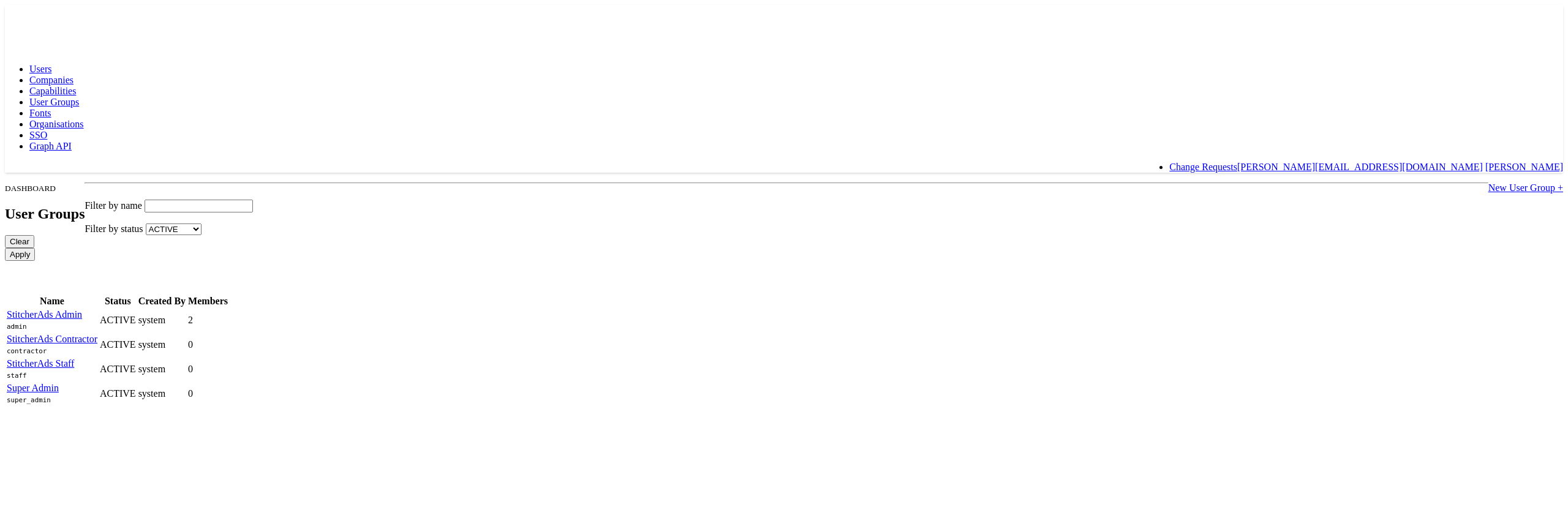
click at [76, 85] on span "Capabilities" at bounding box center [52, 91] width 46 height 10
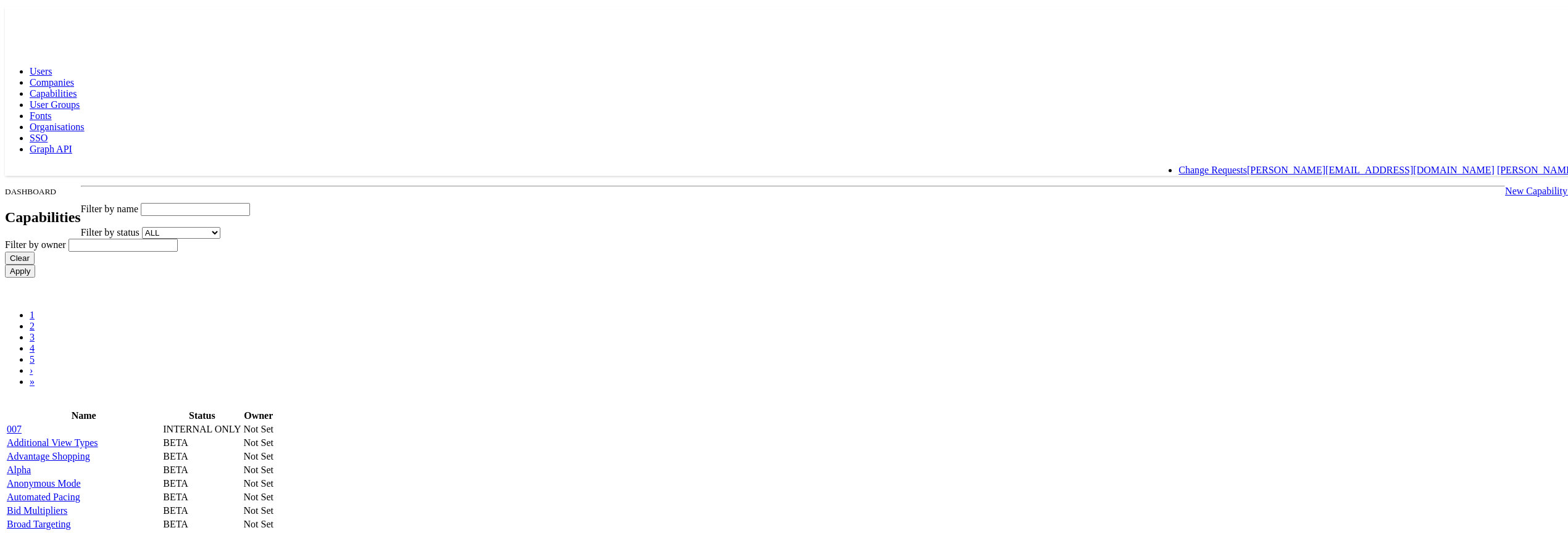
scroll to position [523, 0]
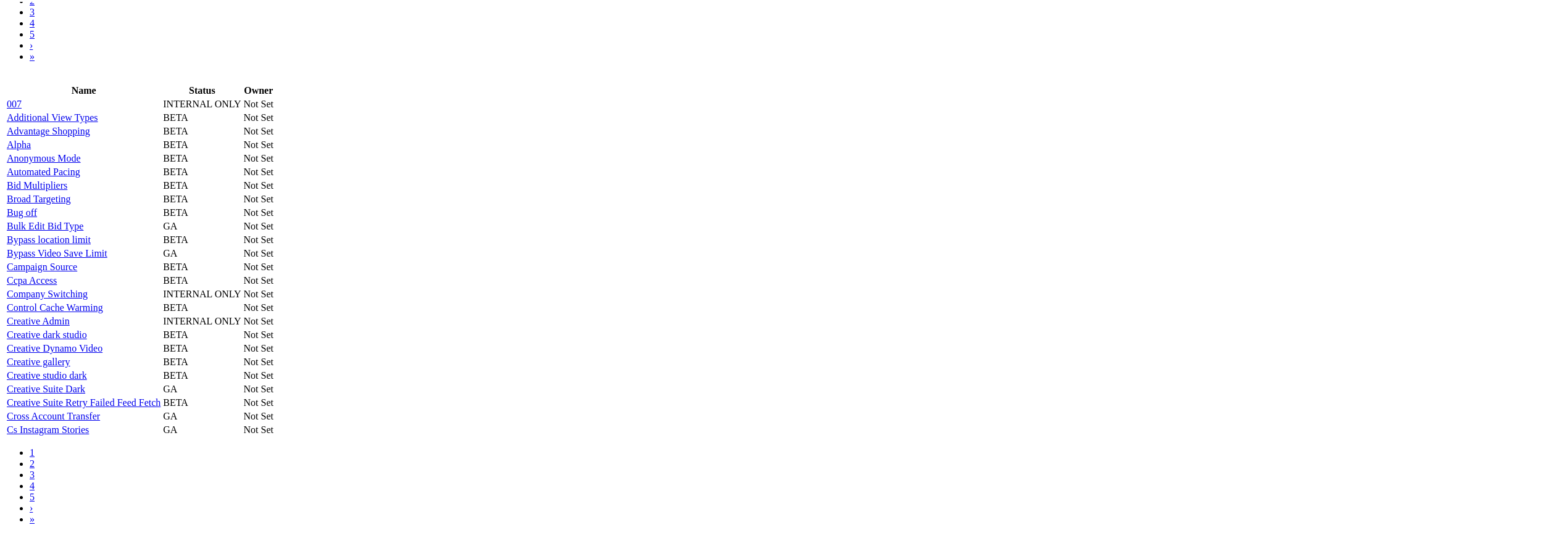
click at [88, 297] on link "Company Switching" at bounding box center [47, 292] width 81 height 11
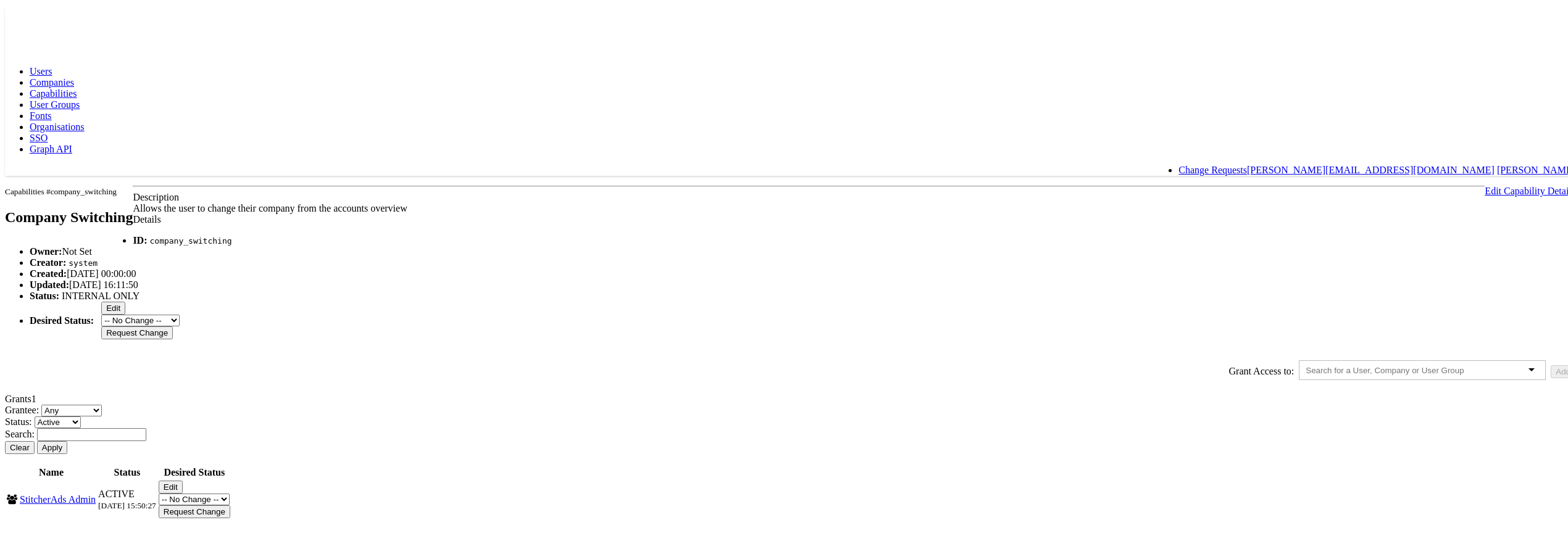
click at [76, 86] on span "Capabilities" at bounding box center [53, 91] width 47 height 11
